Goal: Use online tool/utility: Use online tool/utility

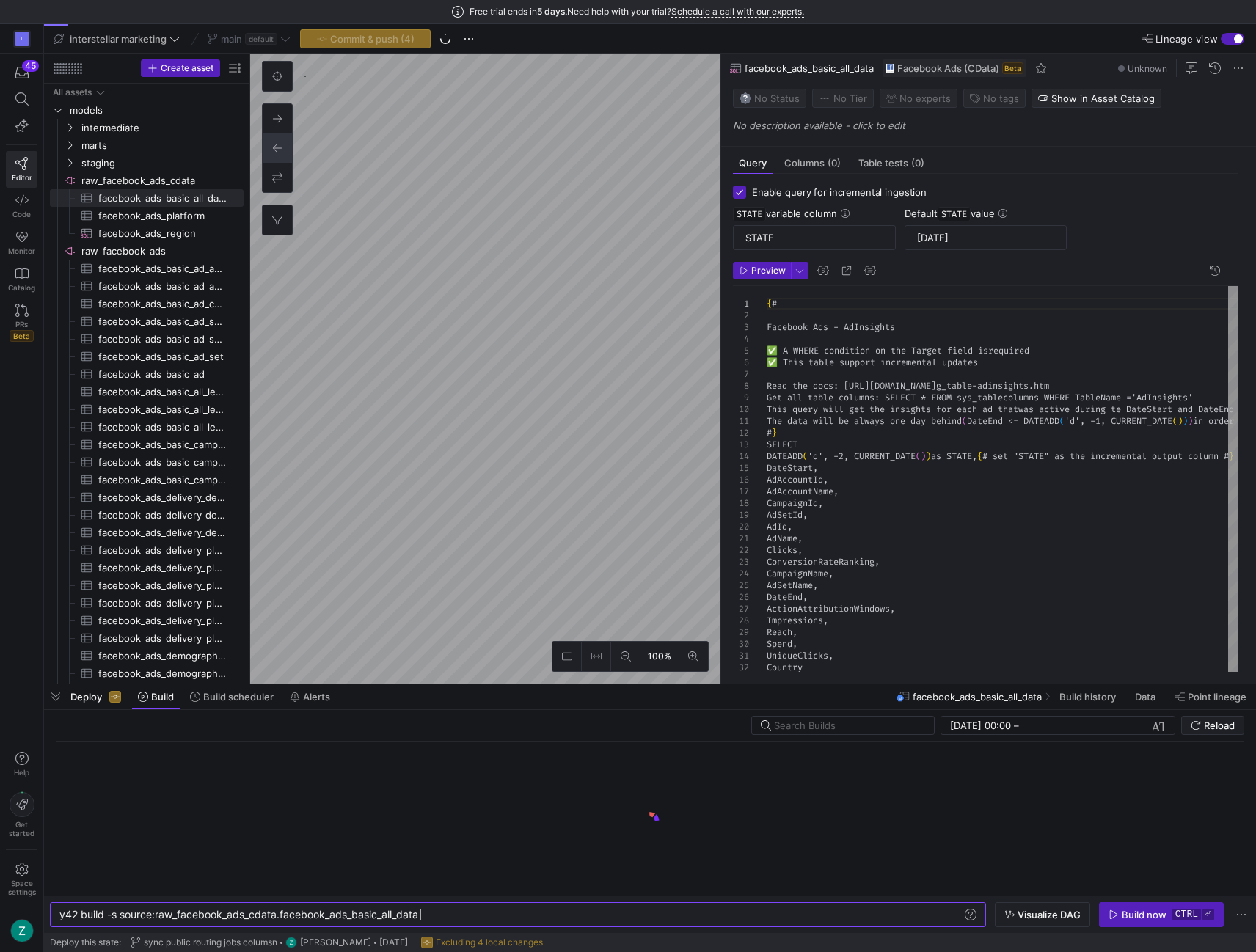
scroll to position [0, 360]
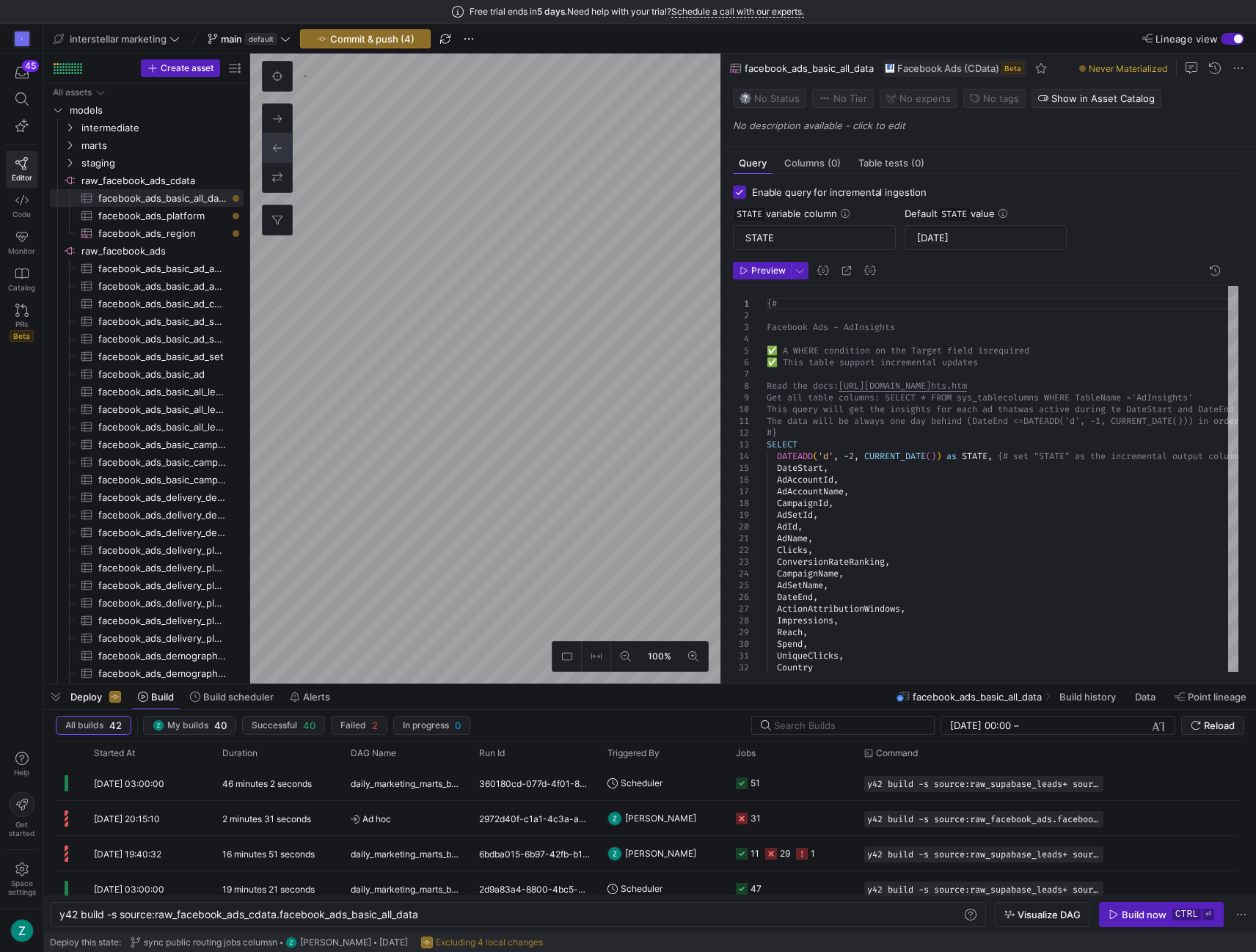
click at [8, 6] on div "Free trial ends [DATE]. Need help with your trial? Schedule a call with our exp…" at bounding box center [628, 12] width 1256 height 24
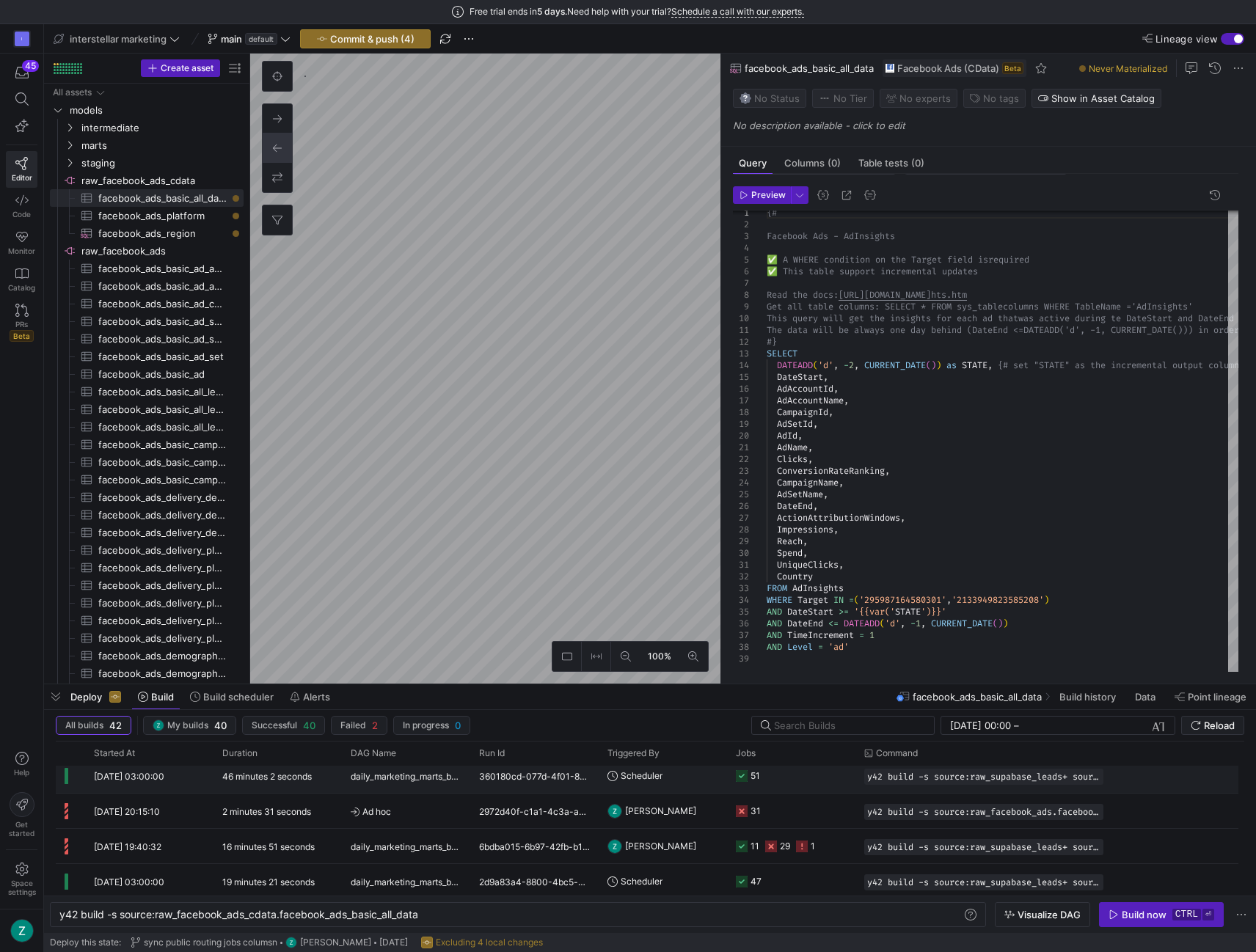
scroll to position [0, 0]
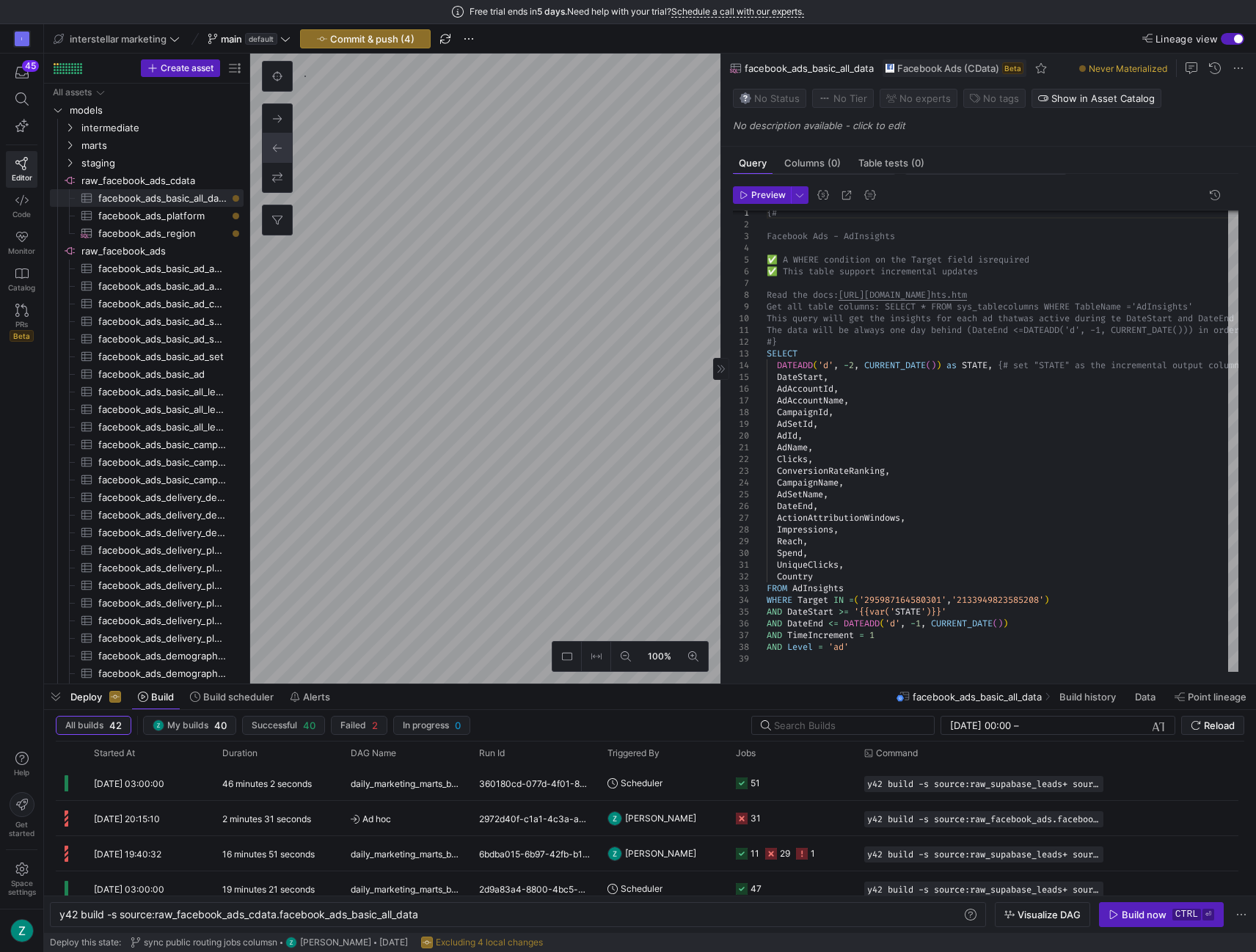
checkbox input "false"
type textarea "y42 build -s source:raw_facebook_ads_cdata.facebook_ads_region"
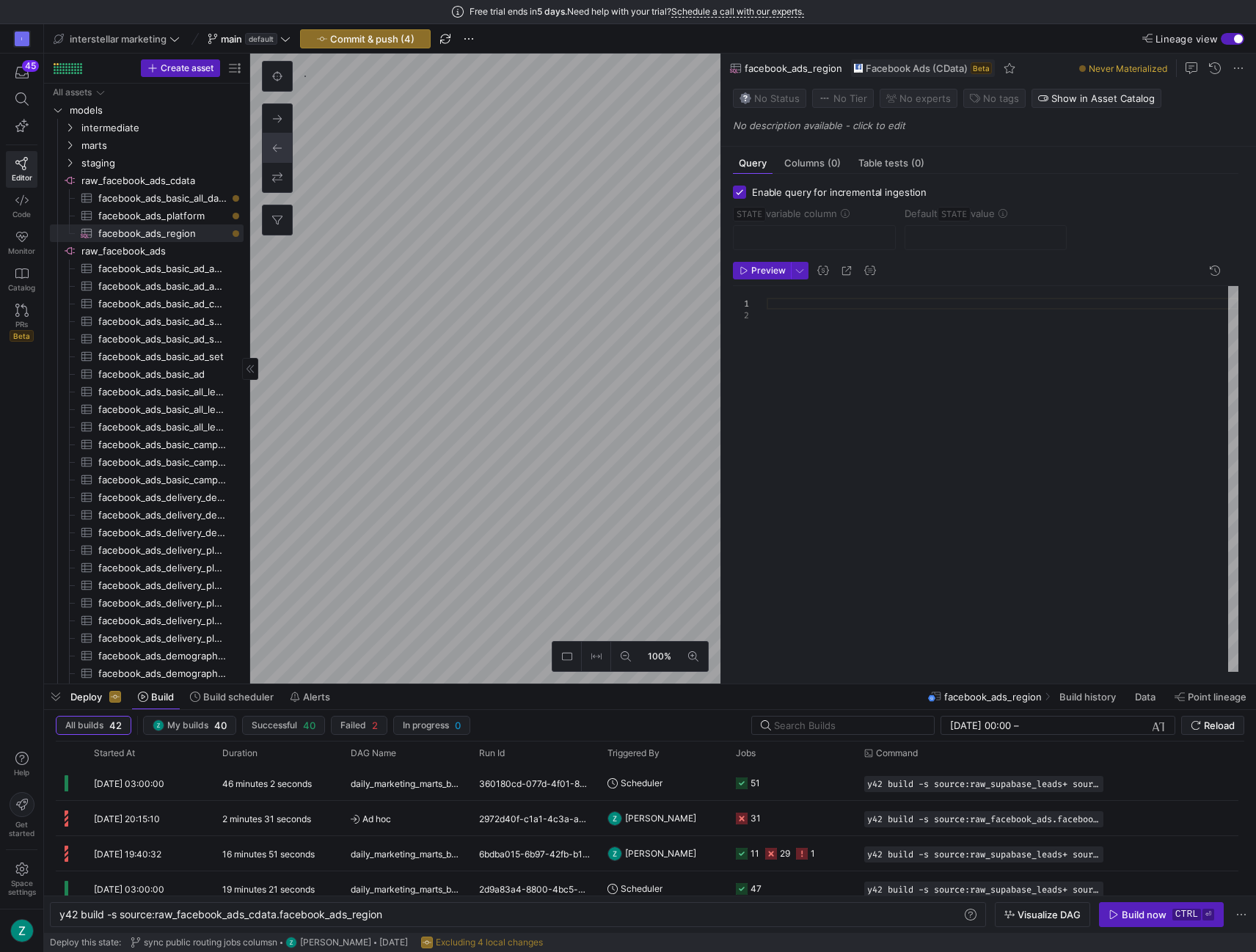
checkbox input "true"
type input "STATE"
type input "[DATE]"
type textarea "y42 build -s source:raw_facebook_ads_cdata.facebook_ads_basic_all_data"
type textarea "{# Facebook Ads - AdInsights ✅ A WHERE condition on the Target field is require…"
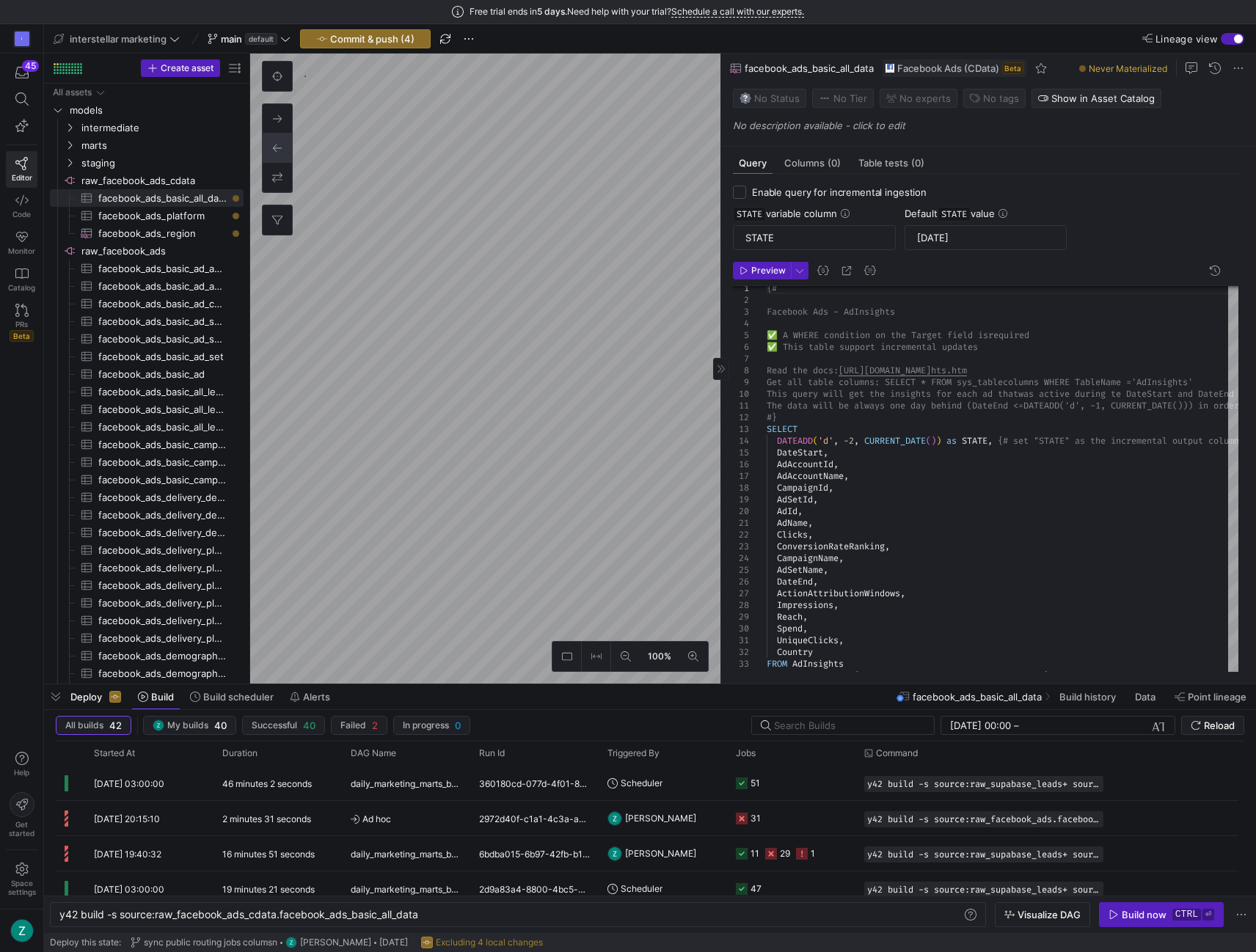
checkbox input "false"
type textarea "y42 build -s source:raw_facebook_ads_cdata.facebook_ads_region"
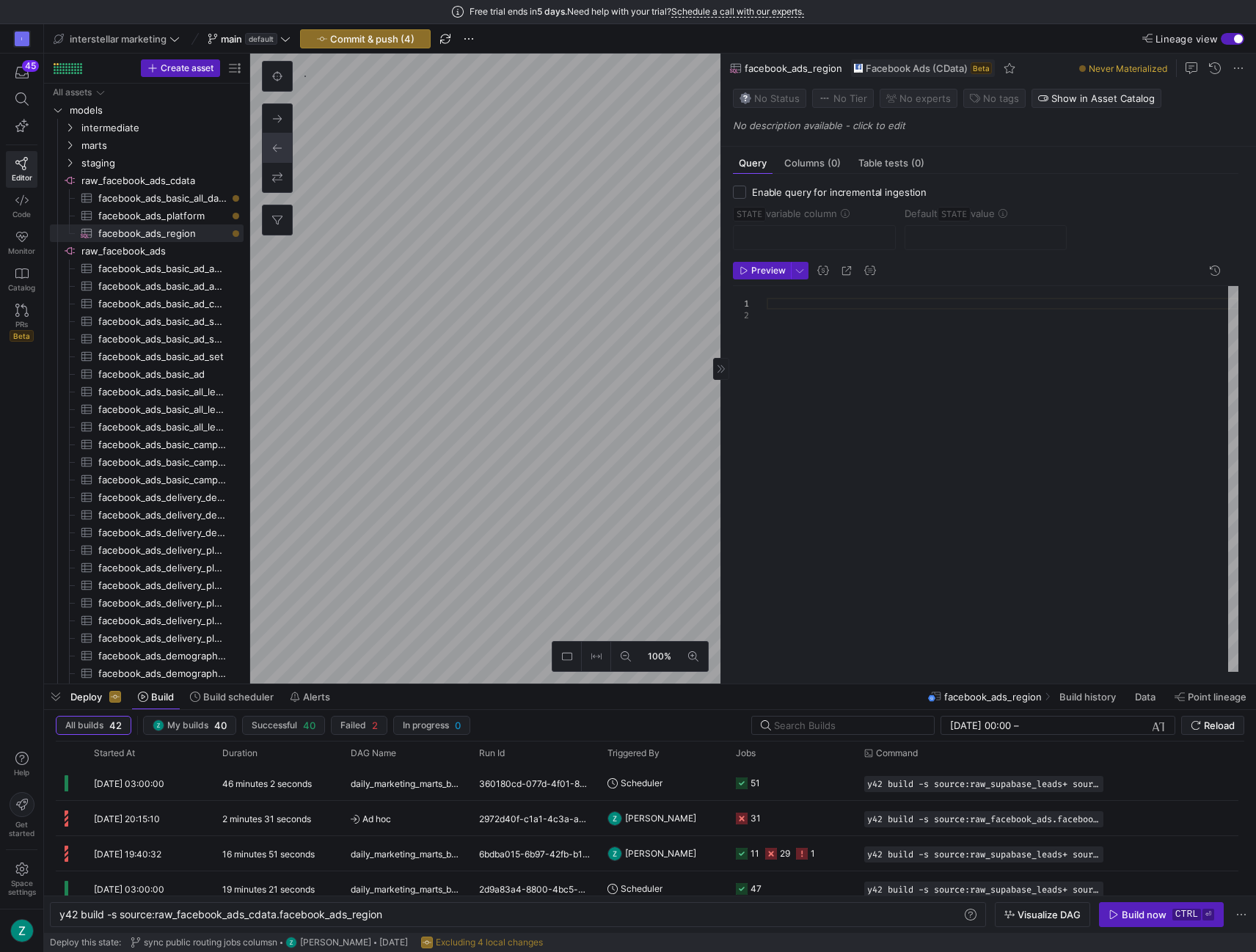
click at [779, 298] on div at bounding box center [1002, 480] width 472 height 387
type textarea "AND DateEnd <= DATEADD('d', -1, CURRENT_DATE()) AND TimeIncrement = 1 AND Level…"
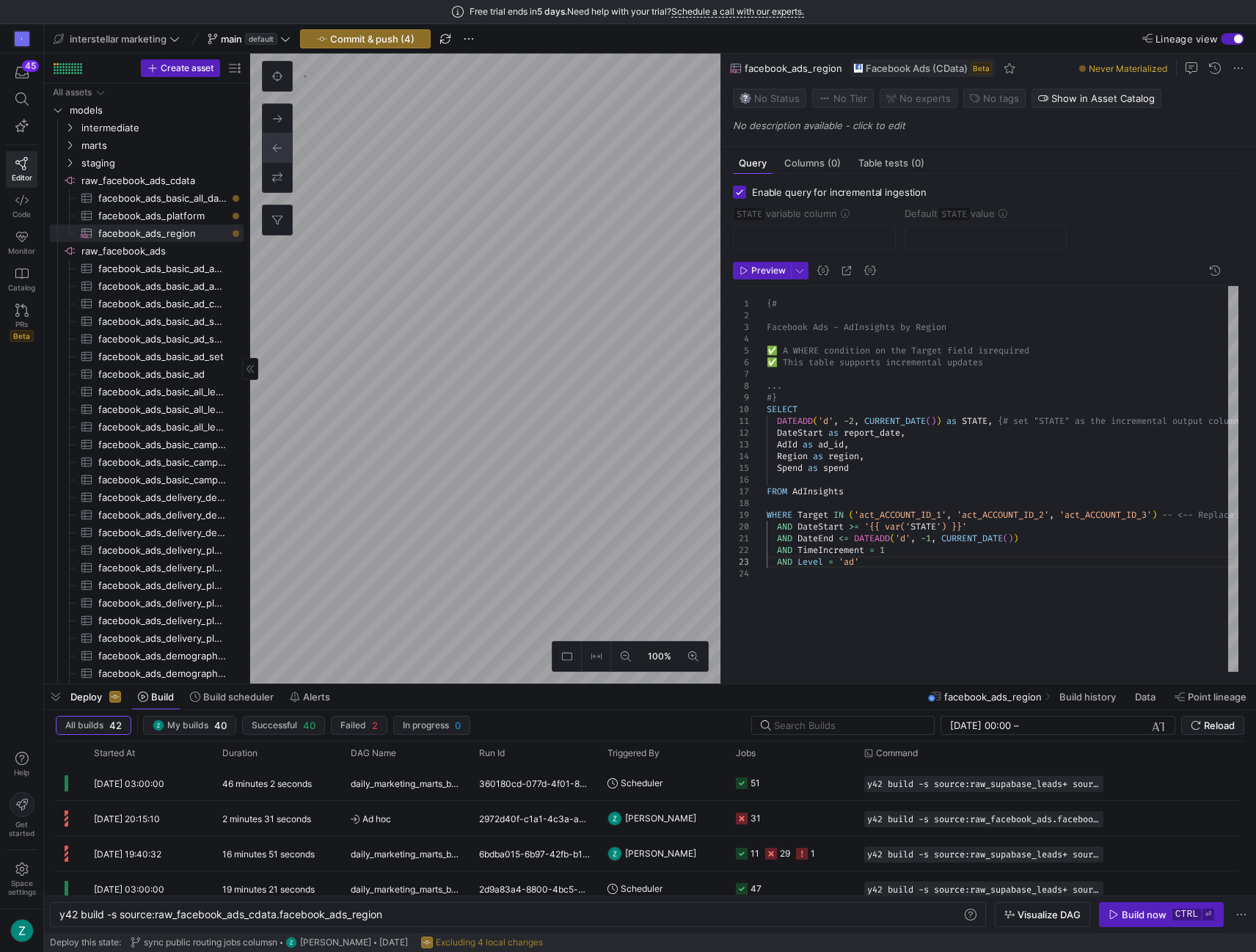
checkbox input "true"
type input "STATE"
type input "[DATE]"
type textarea "y42 build -s source:raw_facebook_ads_cdata.facebook_ads_basic_all_data"
type textarea "{# Facebook Ads - AdInsights ✅ A WHERE condition on the Target field is require…"
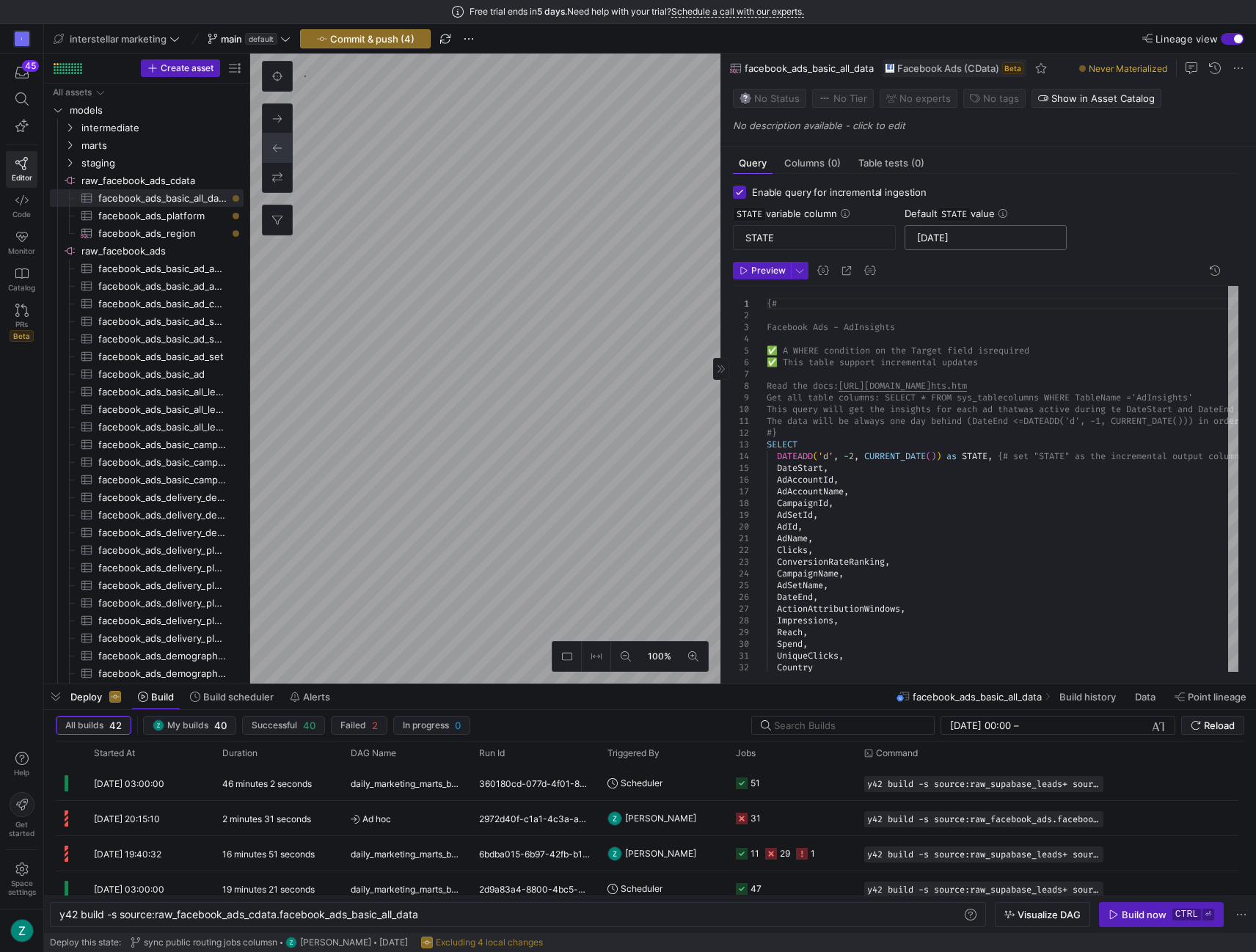
click at [950, 232] on input "[DATE]" at bounding box center [986, 238] width 138 height 12
checkbox input "false"
type textarea "y42 build -s source:raw_facebook_ads_cdata.facebook_ads_region"
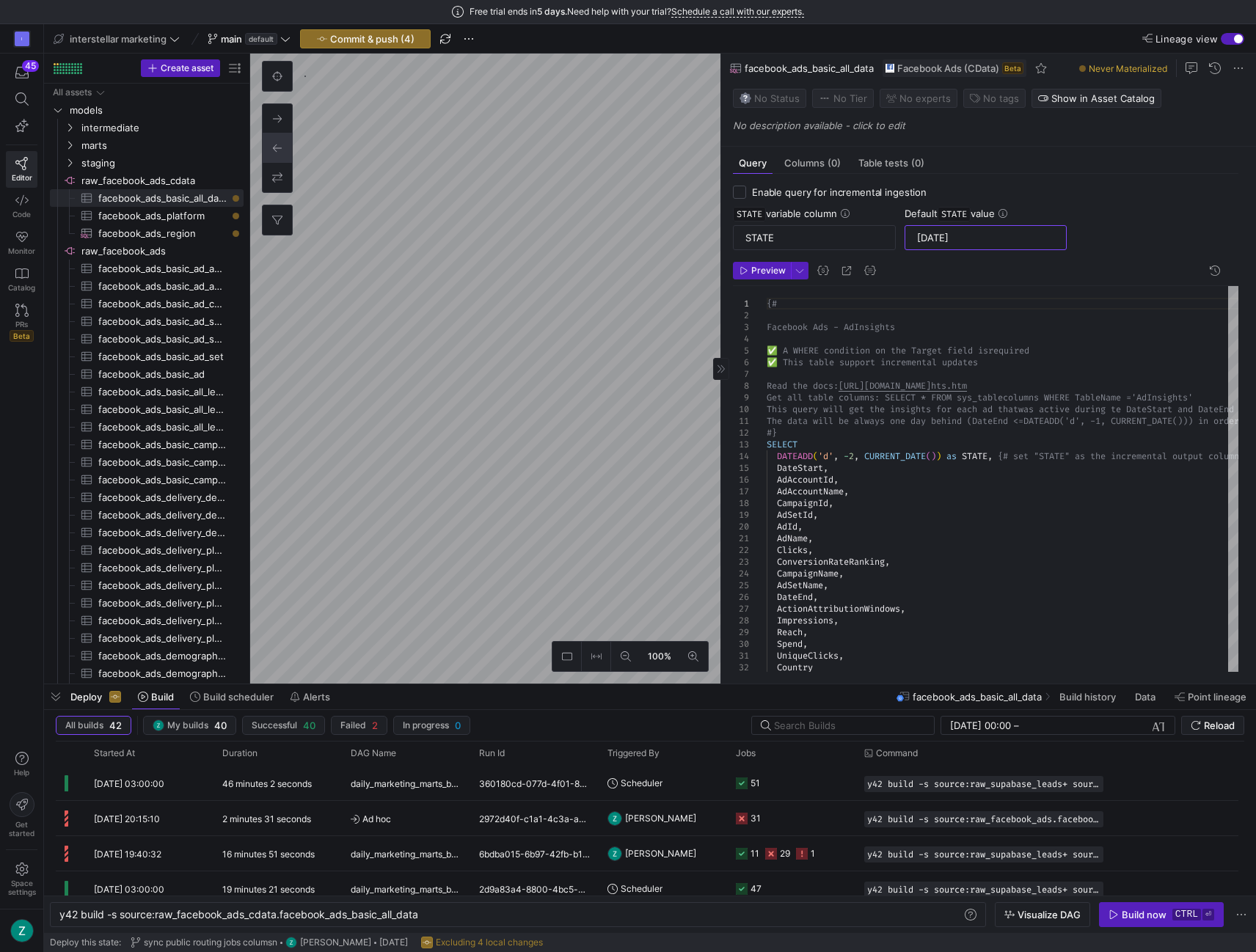
type textarea "{# Facebook Ads - AdInsights by Region ✅ A WHERE condition on the Target field …"
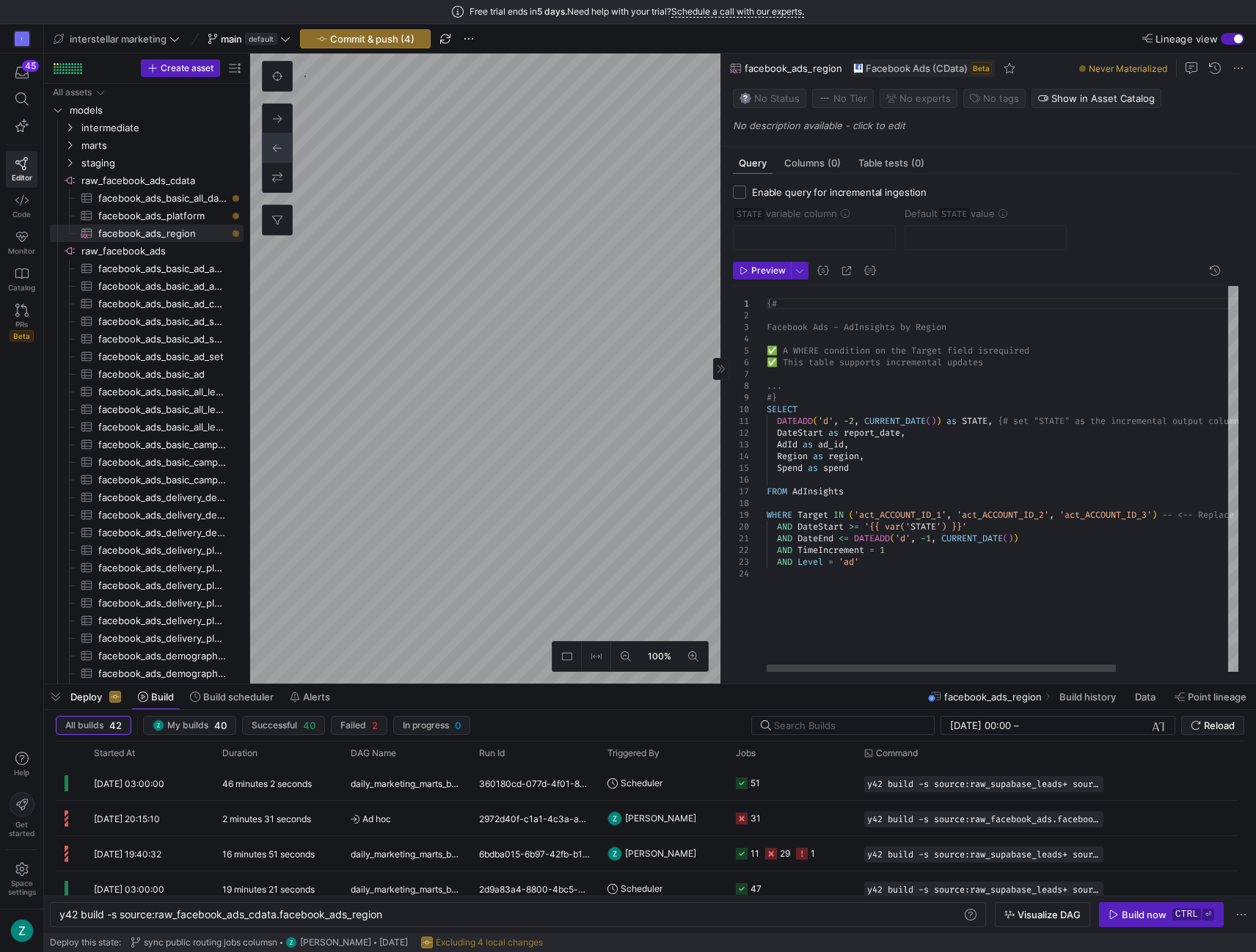
click at [734, 188] on input "Enable query for incremental ingestion" at bounding box center [739, 192] width 14 height 14
checkbox input "true"
click at [758, 234] on input "text" at bounding box center [814, 238] width 138 height 12
type input "STATE"
click at [952, 228] on div at bounding box center [986, 237] width 138 height 23
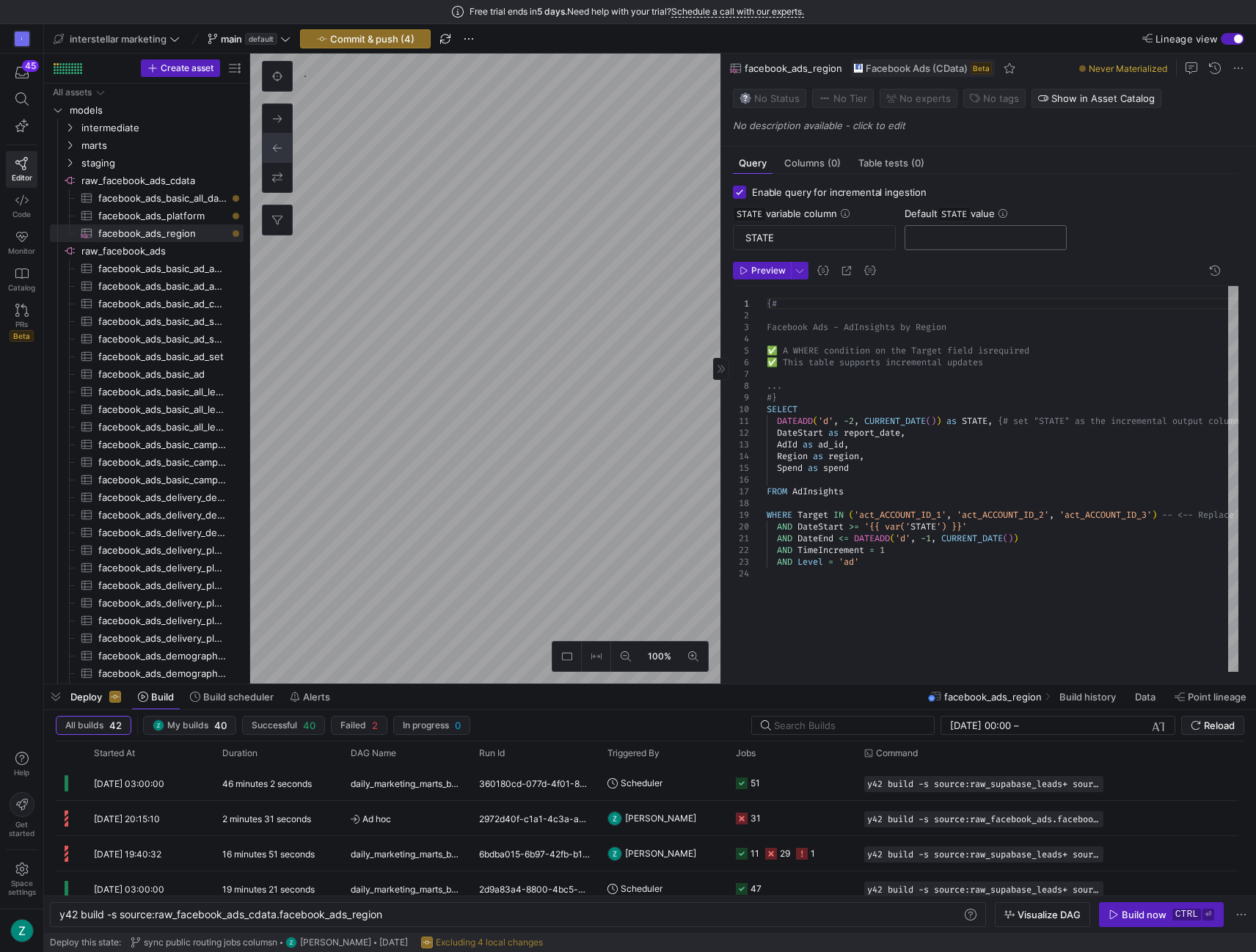
paste input "[DATE]"
type input "[DATE]"
click at [758, 273] on span "Preview" at bounding box center [768, 270] width 34 height 10
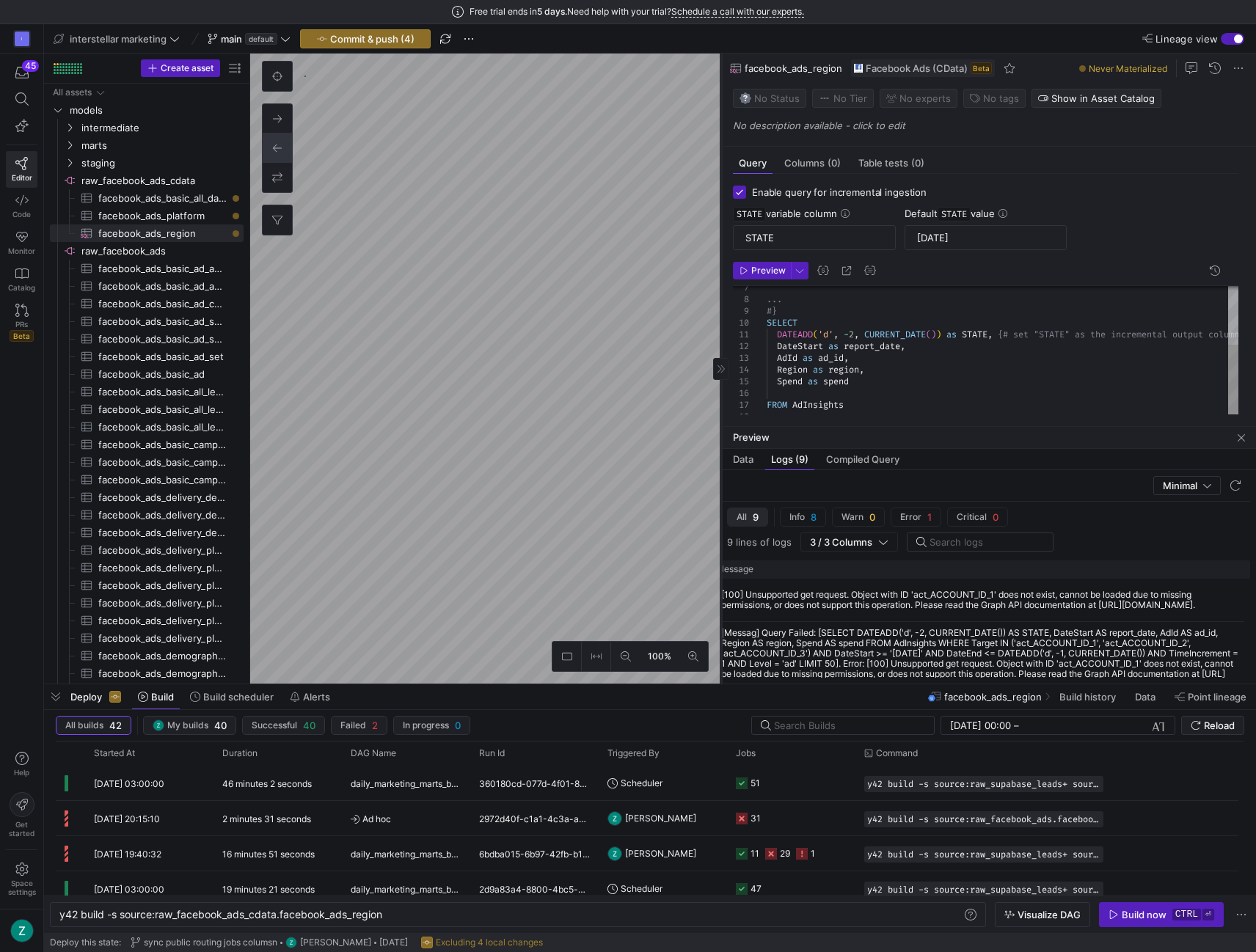
type textarea "y42 build -s source:raw_facebook_ads_cdata.facebook_ads_basic_all_data"
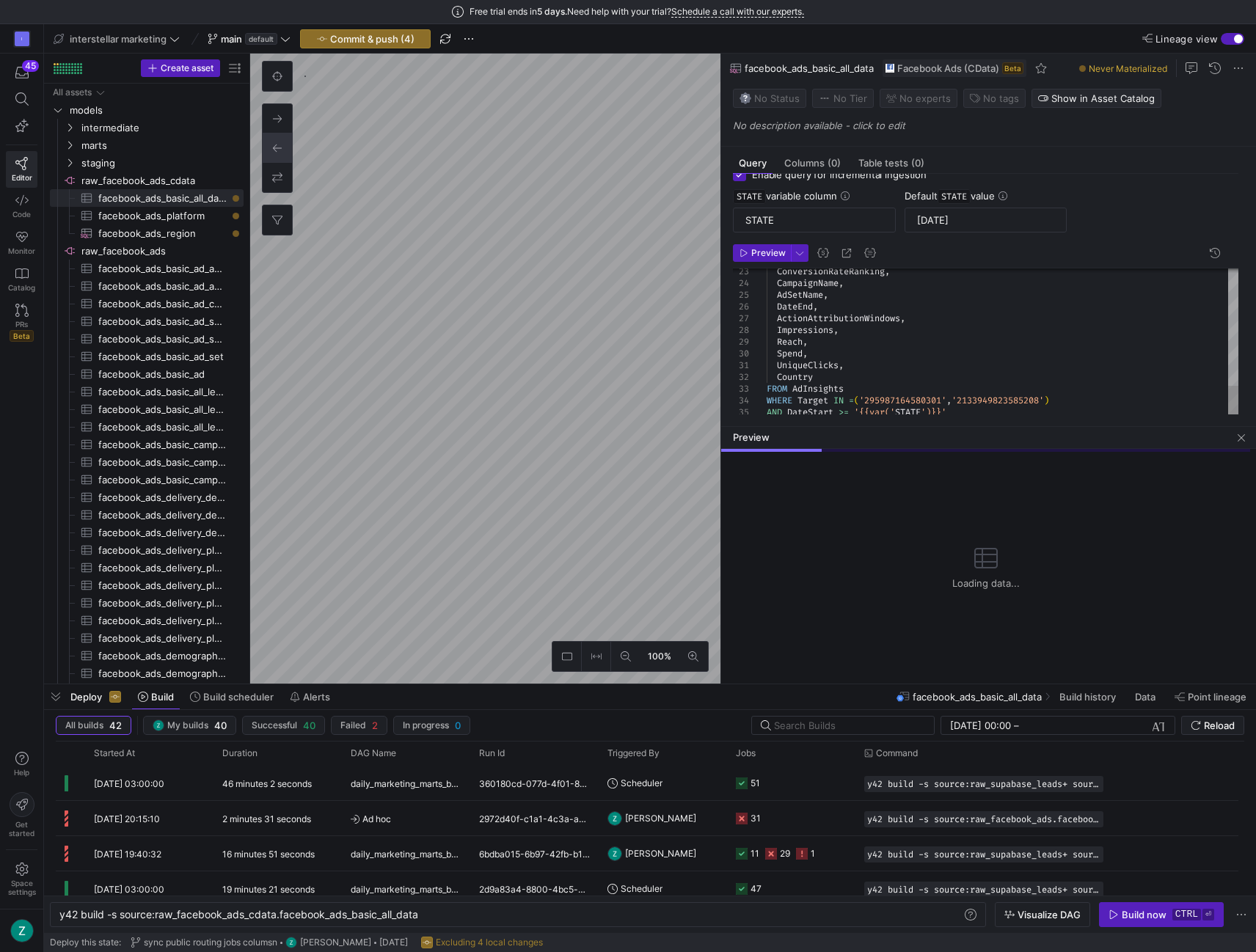
scroll to position [75, 0]
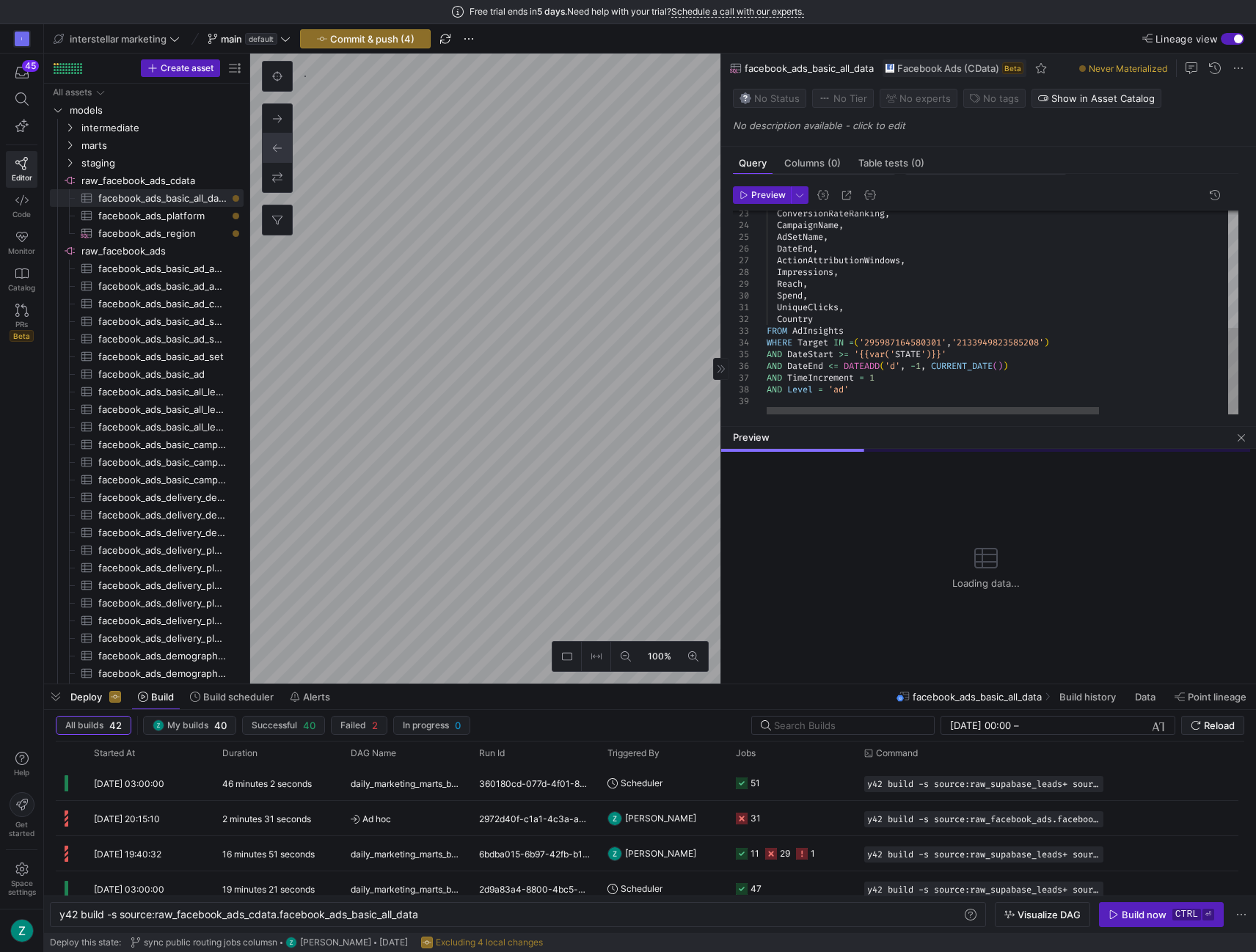
type textarea "UniqueClicks, Country FROM AdInsights WHERE Target IN =('295987164580301','2133…"
drag, startPoint x: 1054, startPoint y: 341, endPoint x: 762, endPoint y: 343, distance: 292.0
click at [766, 343] on div "ConversionRateRanking , CampaignName , AdSetName , DateEnd , ActionAttributionW…" at bounding box center [1094, 177] width 654 height 478
click at [959, 345] on div "ConversionRateRanking , CampaignName , AdSetName , DateEnd , ActionAttributionW…" at bounding box center [1094, 177] width 654 height 478
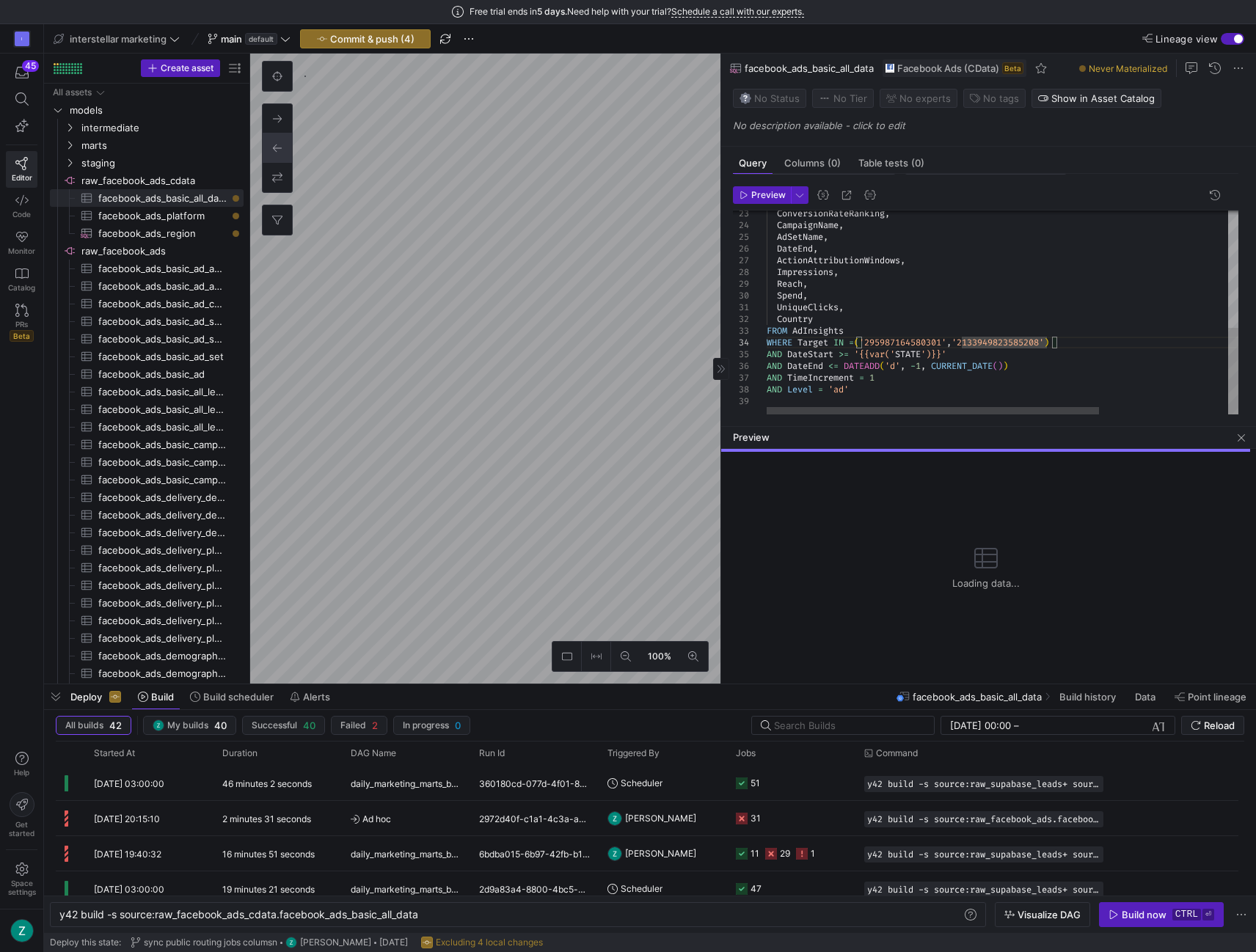
click at [1073, 334] on div "ConversionRateRanking , CampaignName , AdSetName , DateEnd , ActionAttributionW…" at bounding box center [1094, 177] width 654 height 478
drag, startPoint x: 1056, startPoint y: 339, endPoint x: 767, endPoint y: 339, distance: 289.0
click at [767, 339] on div "ConversionRateRanking , CampaignName , AdSetName , DateEnd , ActionAttributionW…" at bounding box center [1094, 177] width 654 height 478
type textarea "y42 build -s source:raw_facebook_ads_cdata.facebook_ads_region"
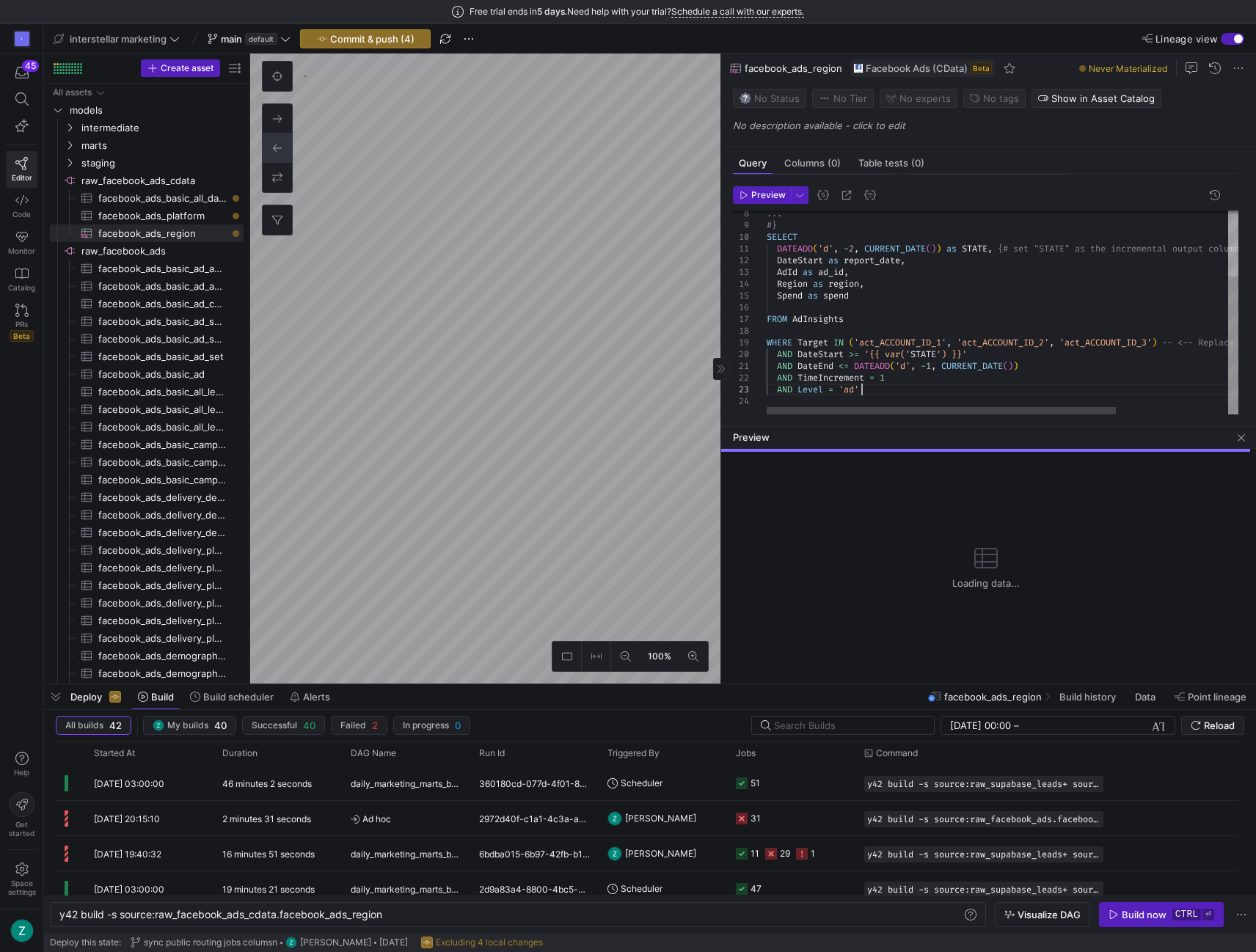
click at [886, 383] on div "... #} SELECT DATEADD ( 'd' , - 2 , CURRENT_DATE ( ) ) as STATE , {# set "STATE…" at bounding box center [1078, 265] width 622 height 302
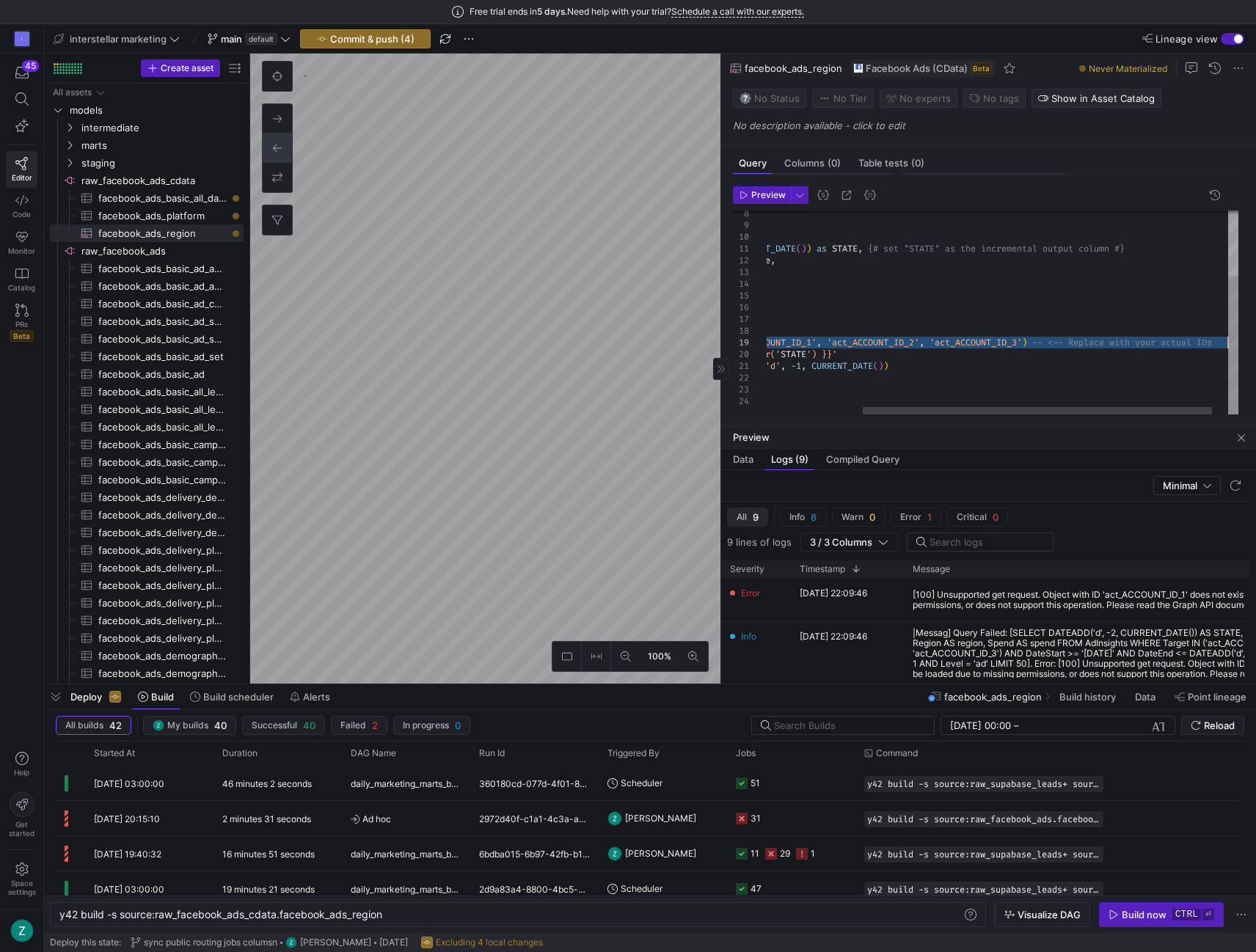
drag, startPoint x: 766, startPoint y: 339, endPoint x: 1273, endPoint y: 346, distance: 507.0
click at [1255, 346] on div "... #} SELECT DATEADD ( 'd' , - 2 , CURRENT_DATE ( ) ) as STATE , {# set "STATE…" at bounding box center [948, 265] width 622 height 302
type textarea "DATEADD('d', -2, CURRENT_DATE()) as STATE, {# set "STATE" as the incremental ou…"
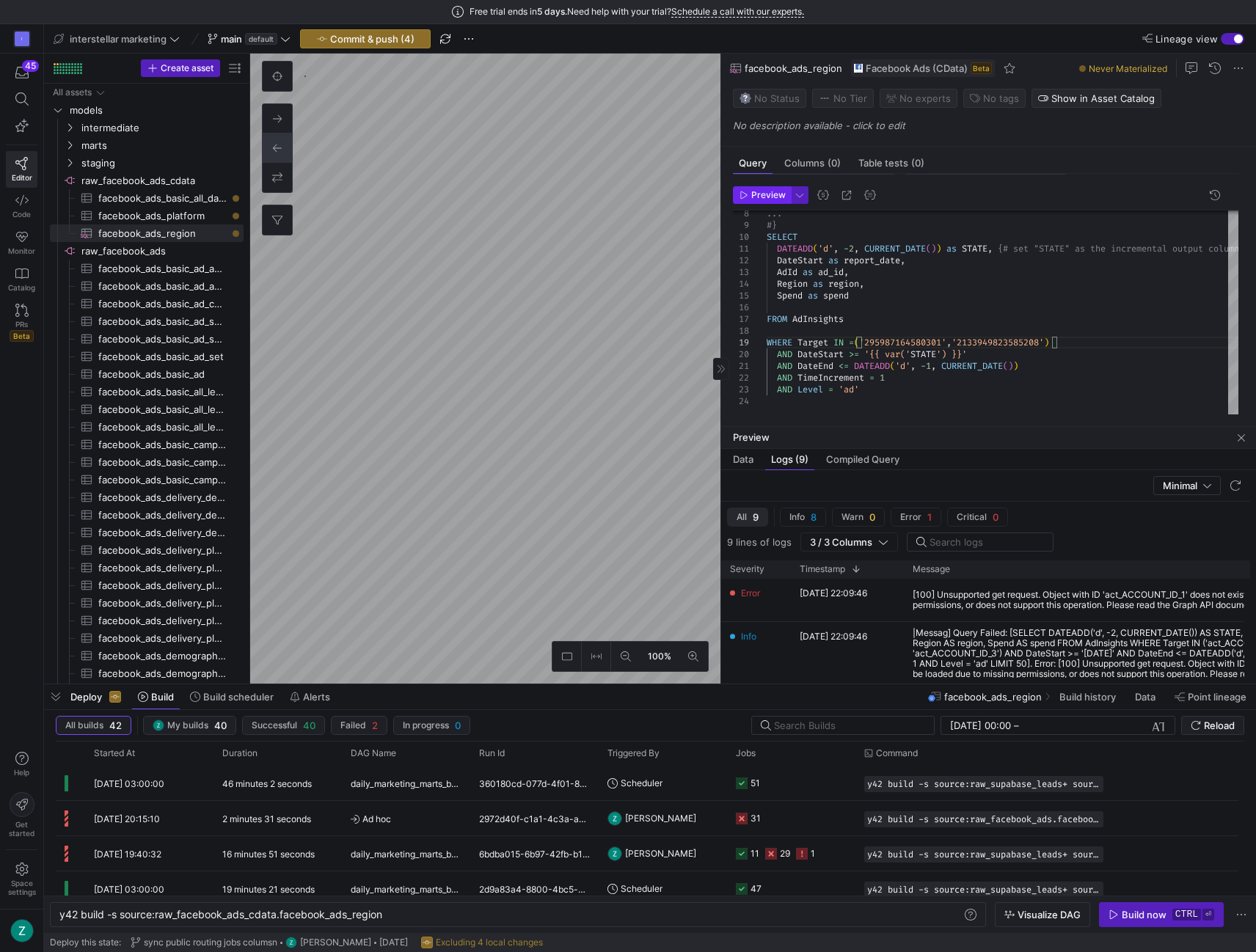
click at [757, 200] on span "button" at bounding box center [762, 195] width 57 height 16
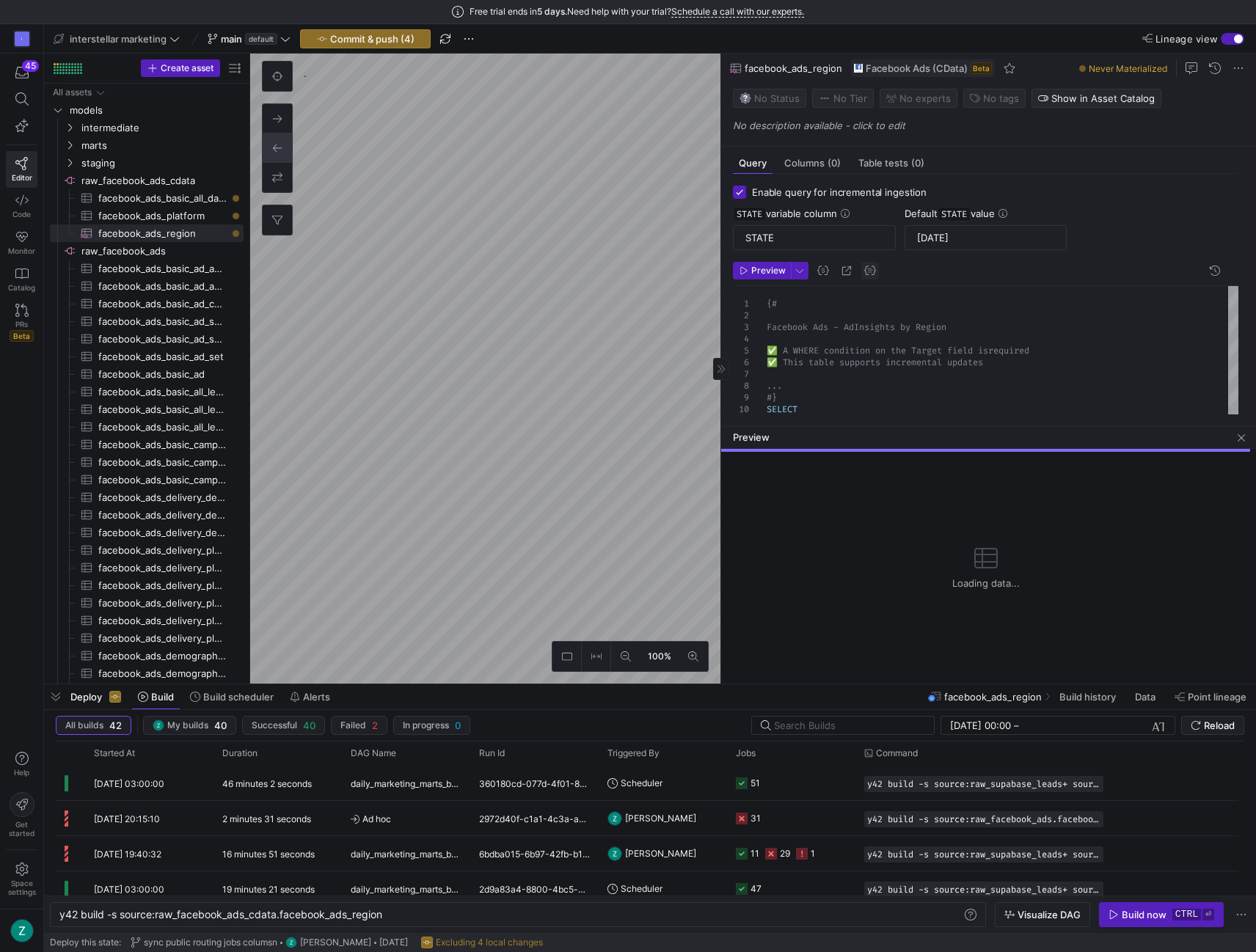
click at [870, 268] on span "button" at bounding box center [870, 270] width 18 height 18
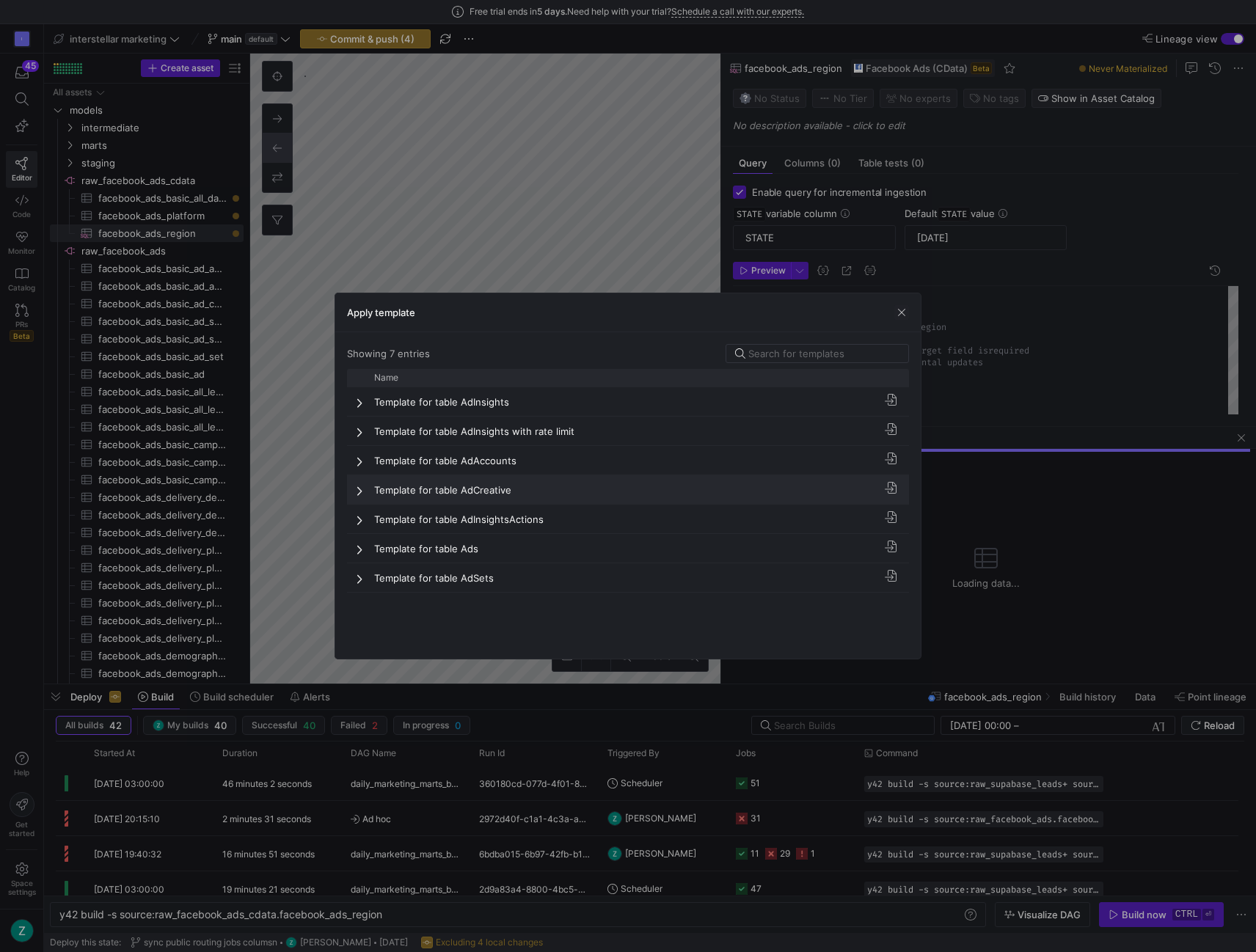
click at [364, 485] on span at bounding box center [361, 490] width 10 height 12
click at [359, 486] on span at bounding box center [361, 490] width 10 height 12
click at [357, 402] on span at bounding box center [361, 402] width 10 height 12
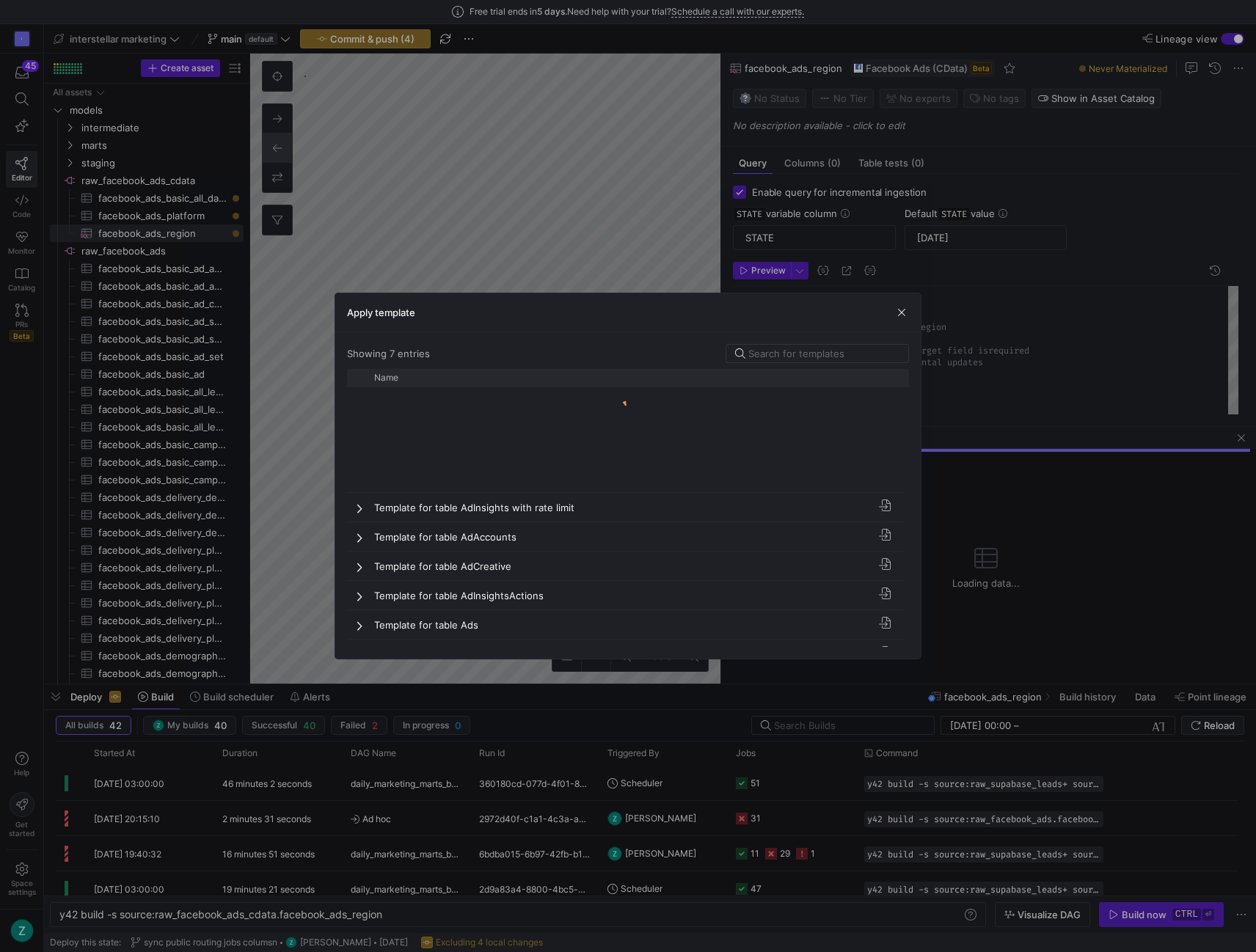
scroll to position [110, 0]
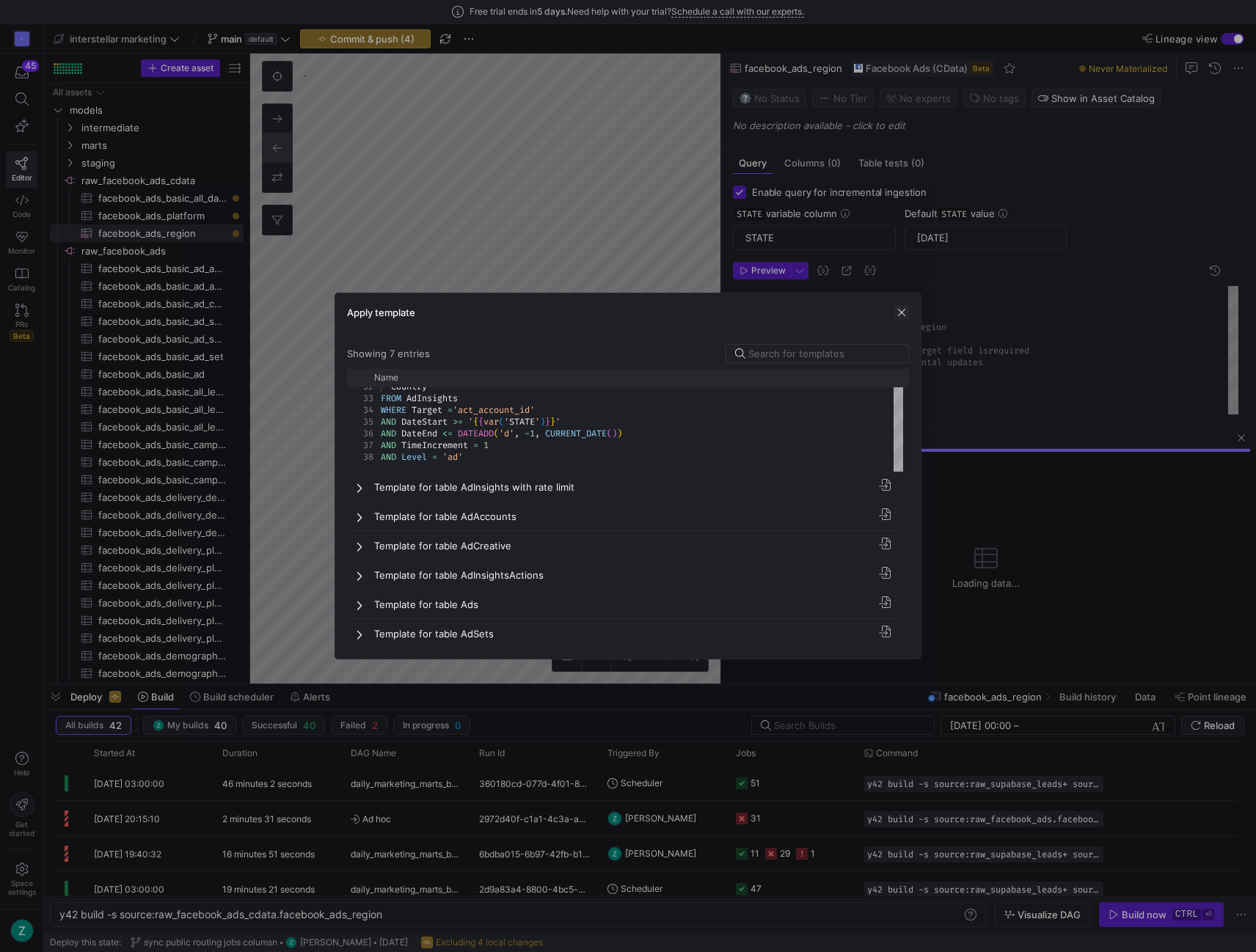
click at [902, 313] on span "button" at bounding box center [902, 312] width 14 height 14
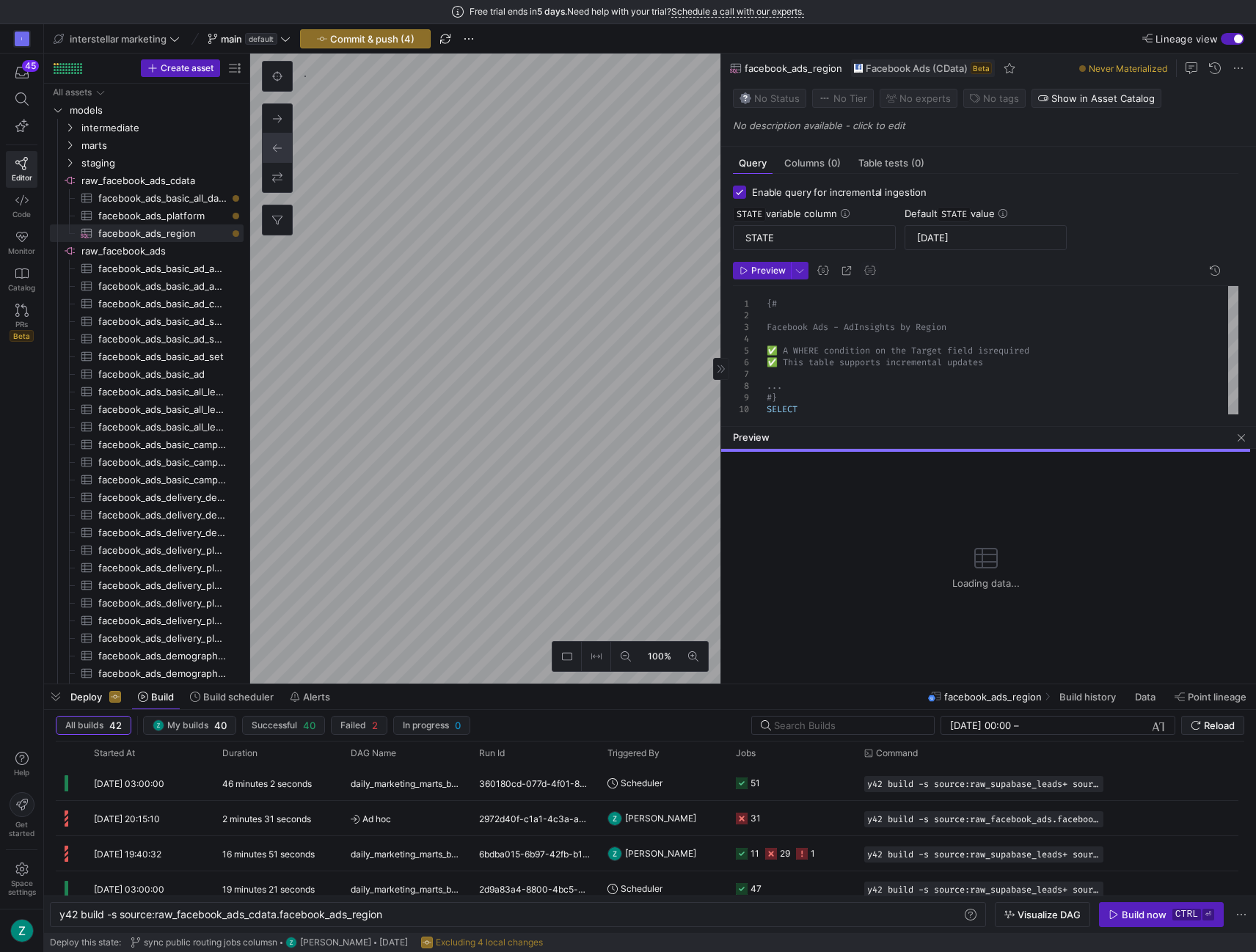
click at [740, 193] on input "Enable query for incremental ingestion" at bounding box center [739, 192] width 14 height 14
checkbox input "false"
click at [754, 266] on span "Preview" at bounding box center [768, 270] width 34 height 10
checkbox input "true"
type input "STATE"
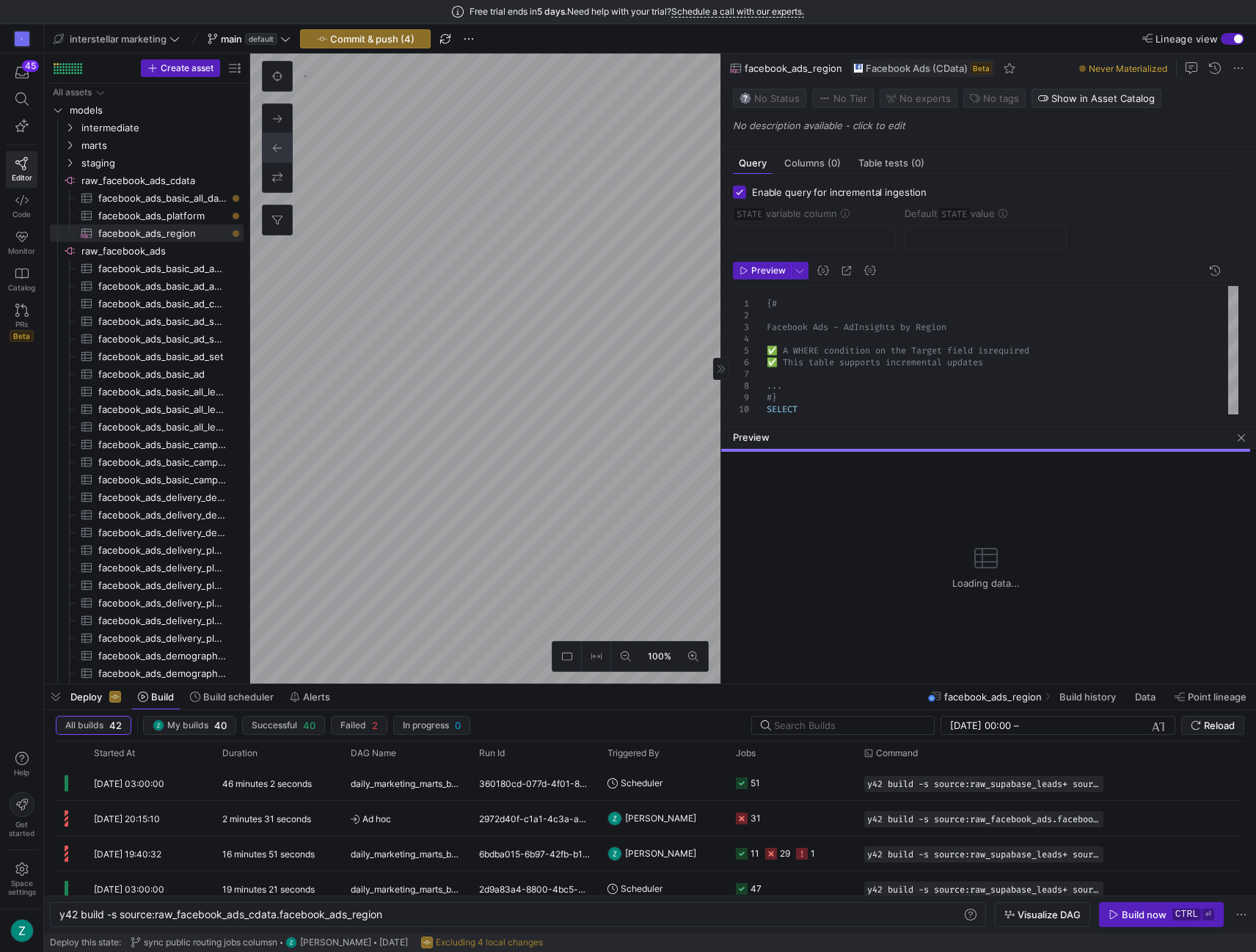
type input "[DATE]"
type textarea "y42 build -s source:raw_facebook_ads_cdata.facebook_ads_basic_all_data"
type textarea "{# Facebook Ads - AdInsights ✅ A WHERE condition on the Target field is require…"
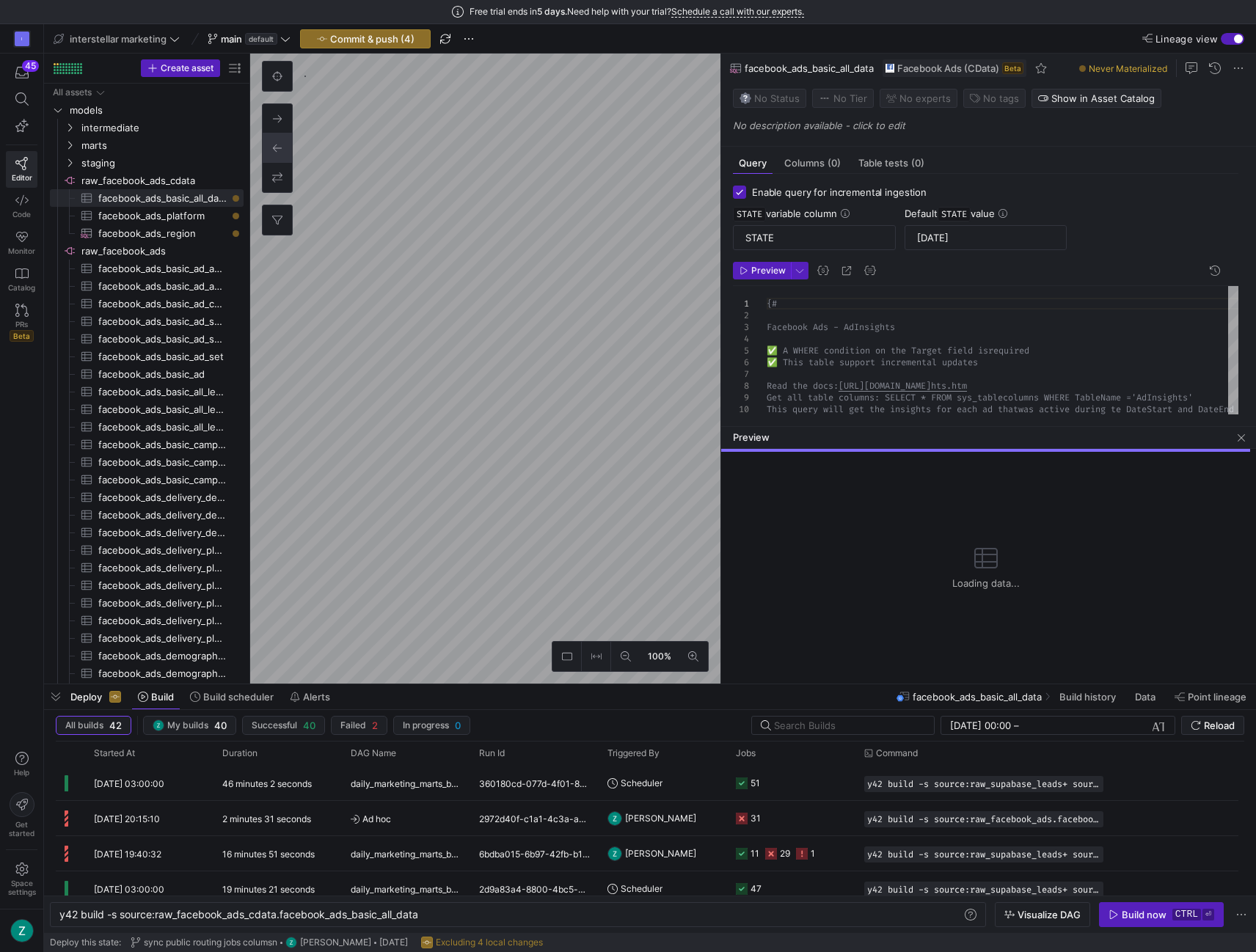
scroll to position [455, 0]
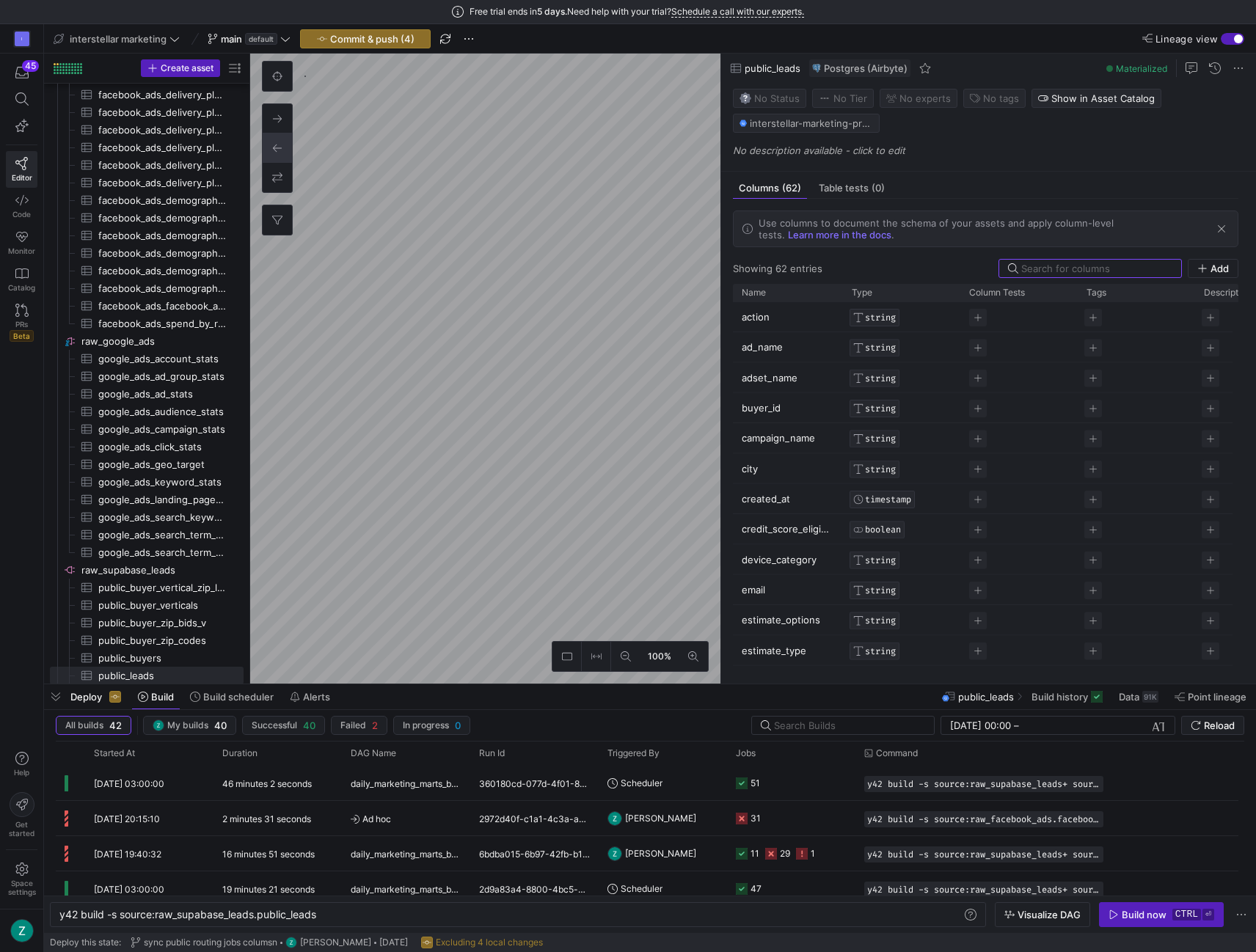
type textarea "y42 build -s source:raw_facebook_ads_cdata.facebook_ads_region"
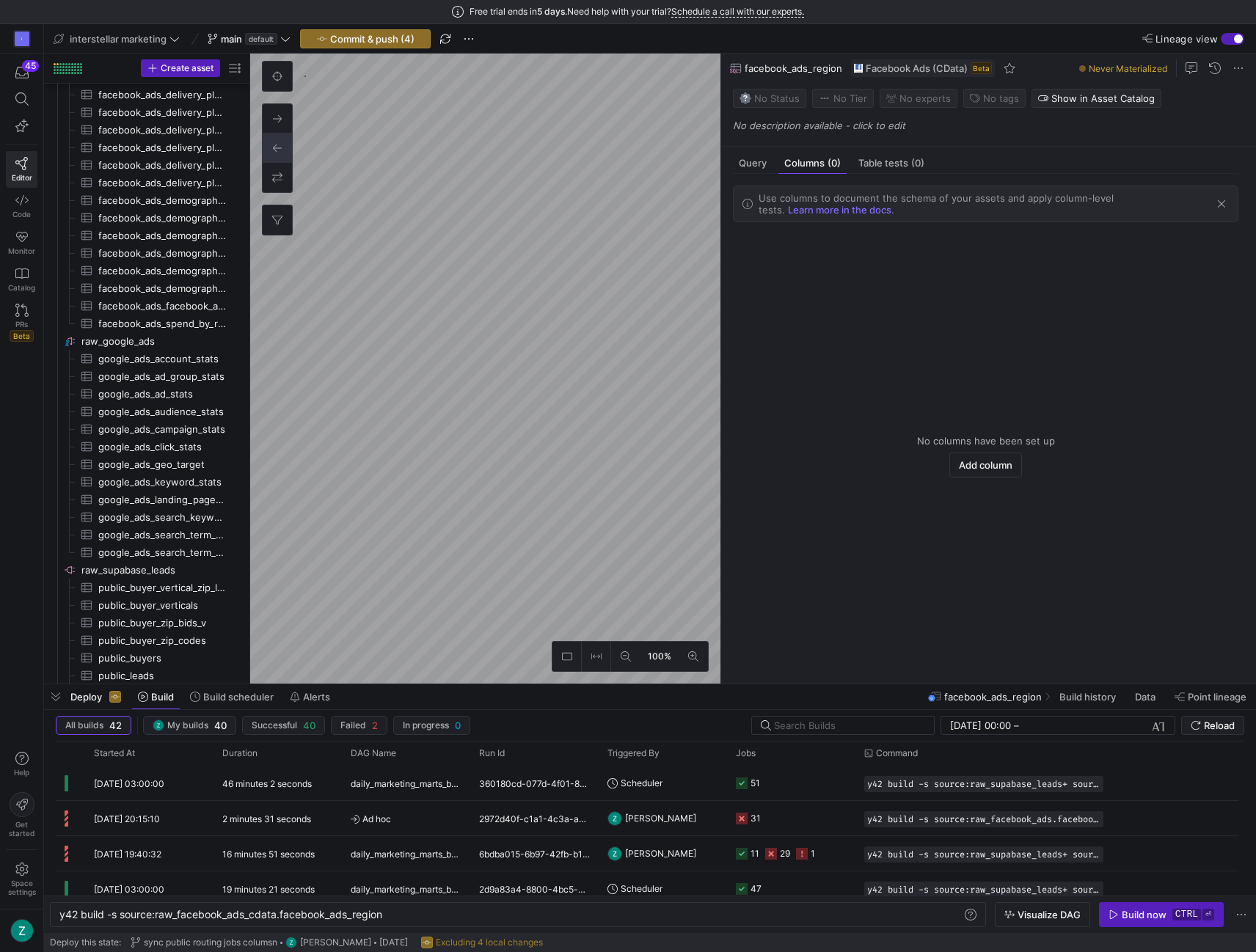
scroll to position [141, 0]
click at [762, 161] on span "Query" at bounding box center [752, 163] width 28 height 10
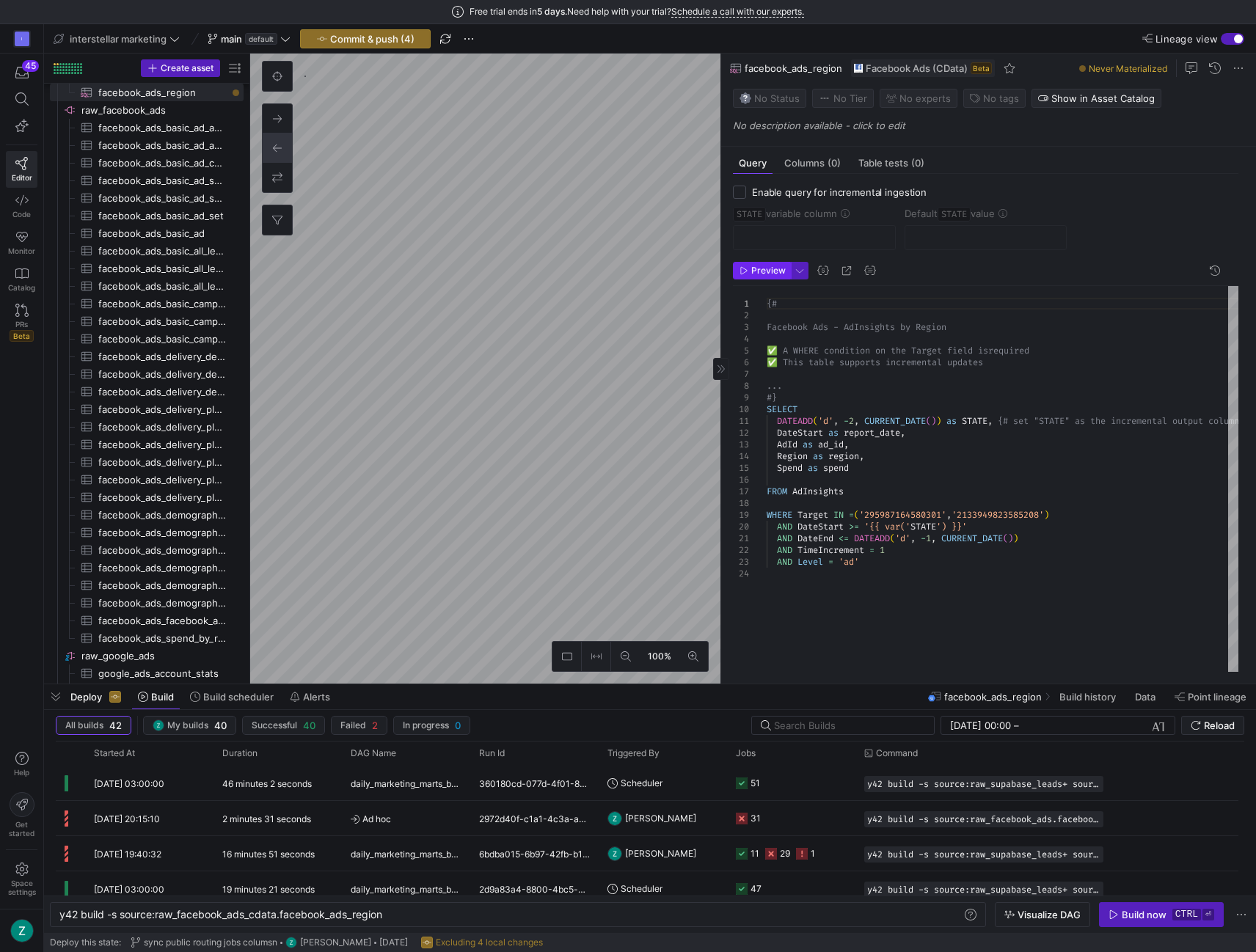
click at [762, 267] on span "Preview" at bounding box center [768, 270] width 34 height 10
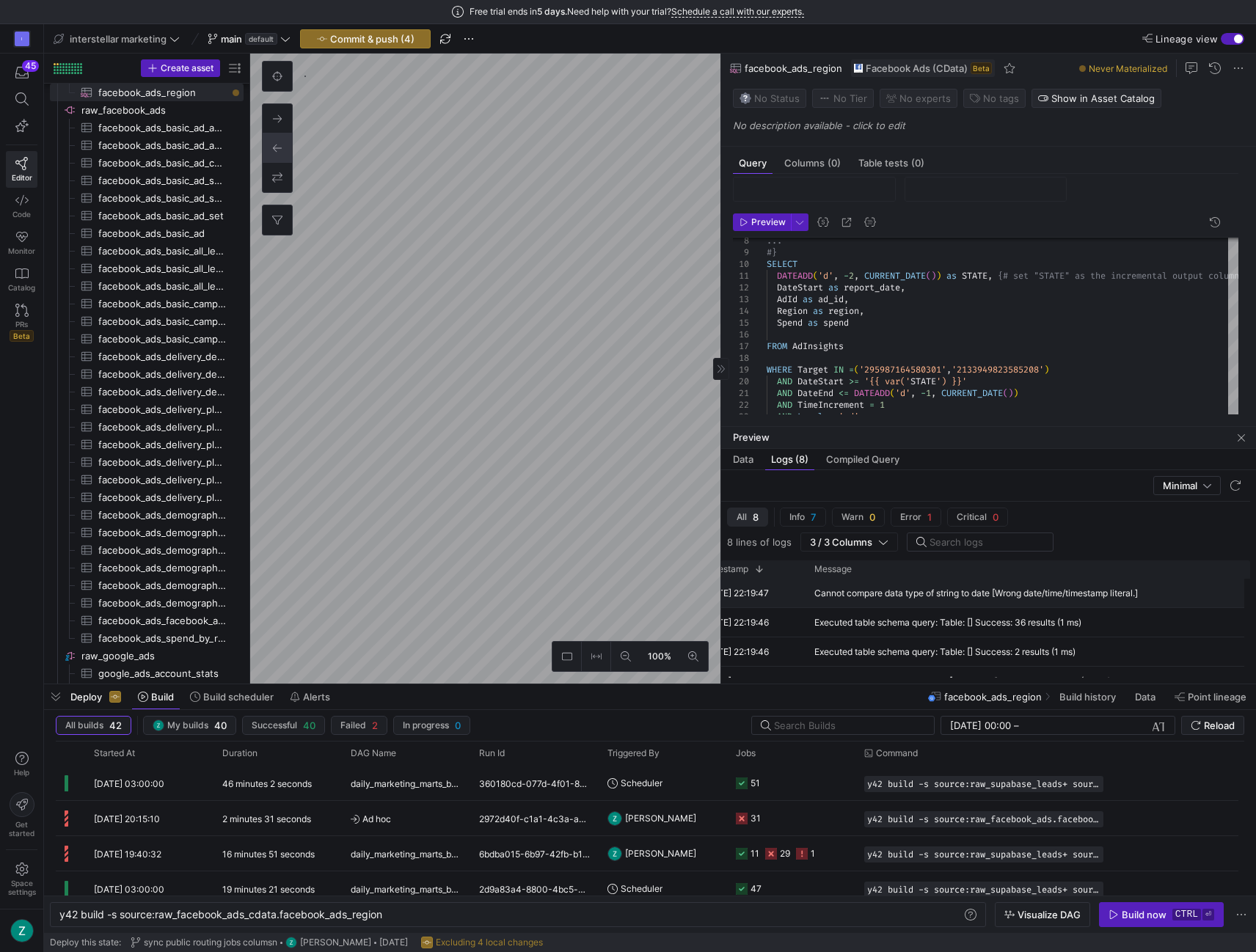
scroll to position [0, 132]
